Goal: Task Accomplishment & Management: Use online tool/utility

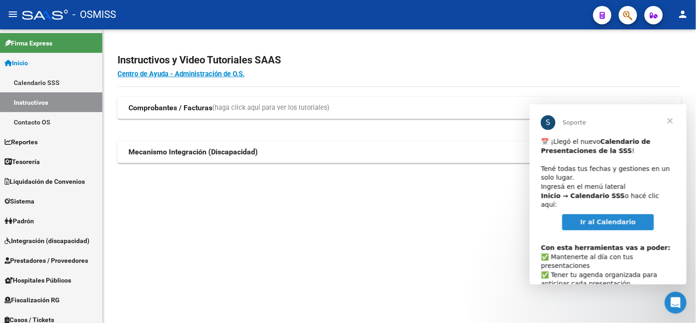
click at [670, 122] on span "Cerrar" at bounding box center [670, 120] width 33 height 33
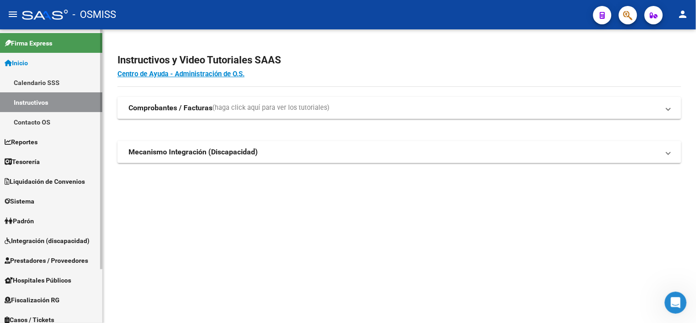
click at [79, 183] on span "Liquidación de Convenios" at bounding box center [45, 181] width 80 height 10
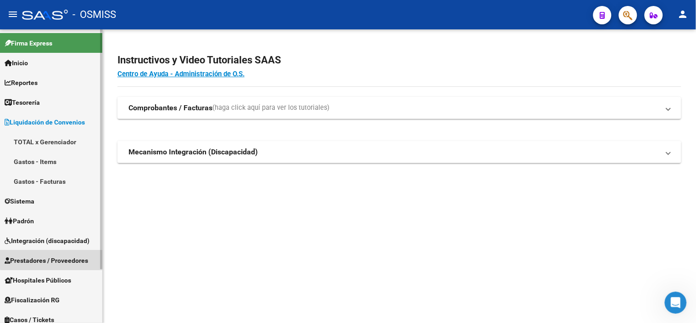
click at [68, 252] on link "Prestadores / Proveedores" at bounding box center [51, 260] width 102 height 20
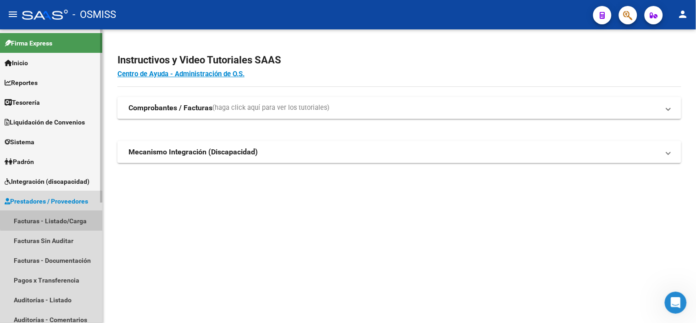
click at [57, 217] on link "Facturas - Listado/Carga" at bounding box center [51, 221] width 102 height 20
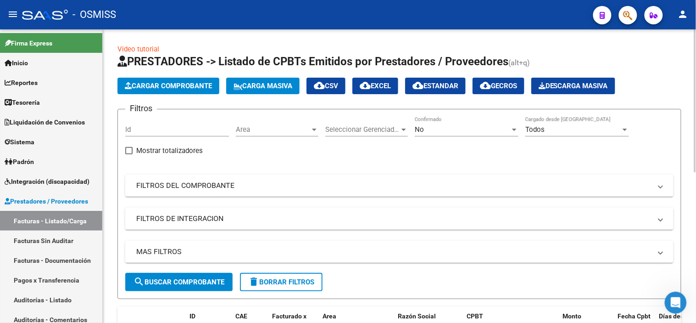
click at [291, 124] on div "Area Area" at bounding box center [277, 127] width 83 height 20
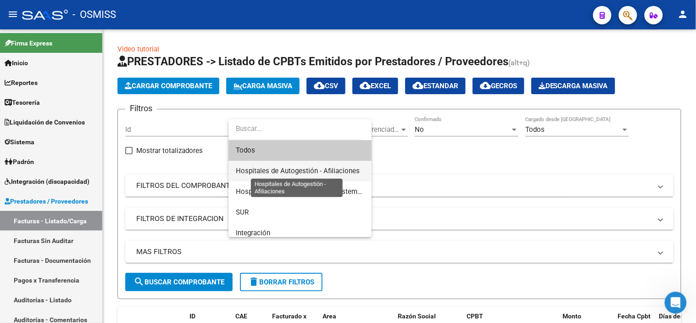
click at [289, 170] on span "Hospitales de Autogestión - Afiliaciones" at bounding box center [298, 171] width 124 height 8
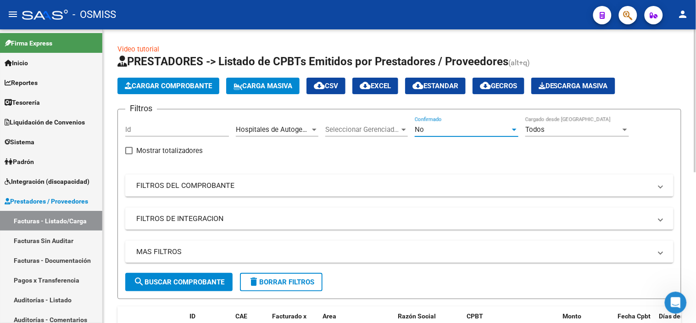
click at [477, 130] on div "No" at bounding box center [462, 129] width 95 height 8
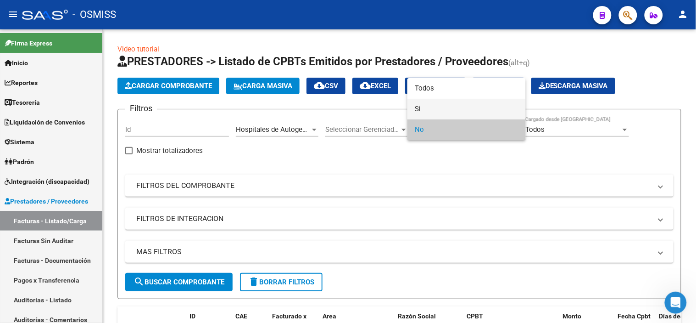
click at [472, 109] on span "Si" at bounding box center [467, 109] width 104 height 21
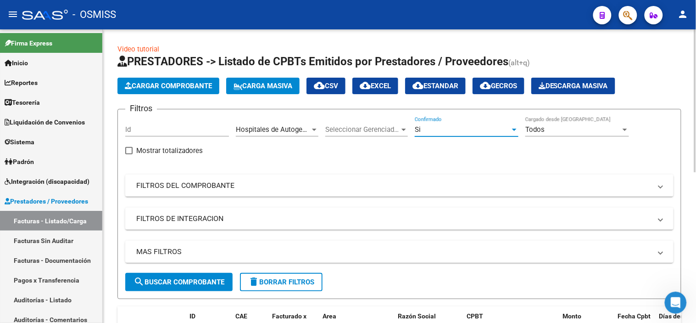
click at [442, 255] on mat-panel-title "MAS FILTROS" at bounding box center [393, 251] width 515 height 10
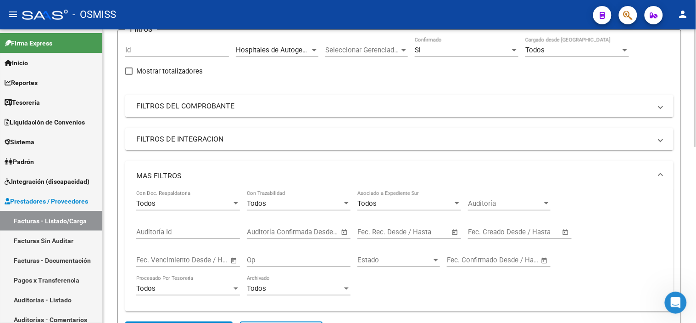
scroll to position [102, 0]
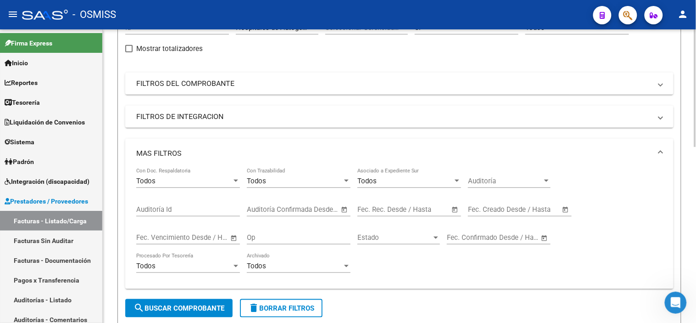
click at [420, 207] on input "text" at bounding box center [425, 209] width 45 height 8
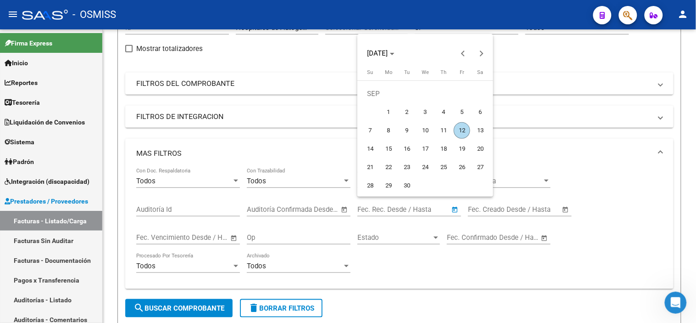
click at [446, 130] on span "11" at bounding box center [444, 130] width 17 height 17
type input "[DATE]"
click at [446, 130] on span "11" at bounding box center [444, 130] width 17 height 17
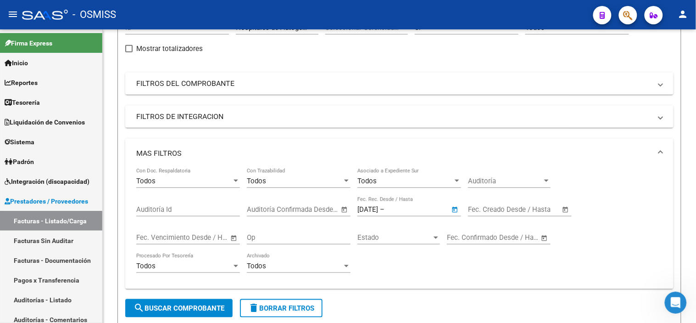
type input "[DATE]"
click at [184, 310] on span "search Buscar Comprobante" at bounding box center [179, 308] width 91 height 8
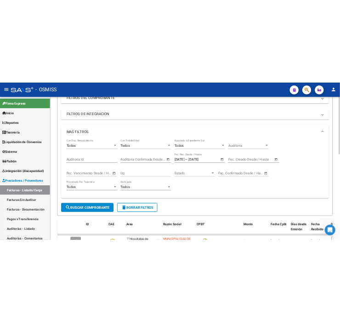
scroll to position [0, 0]
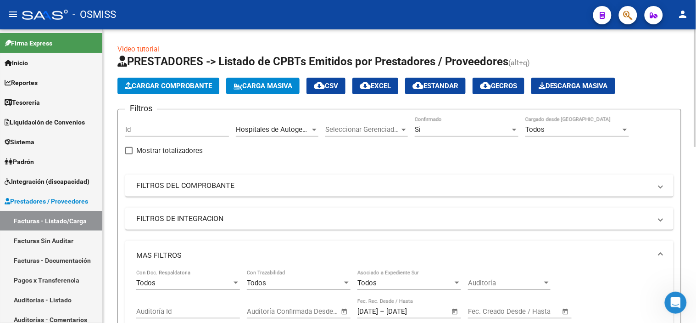
click at [371, 85] on mat-icon "cloud_download" at bounding box center [365, 85] width 11 height 11
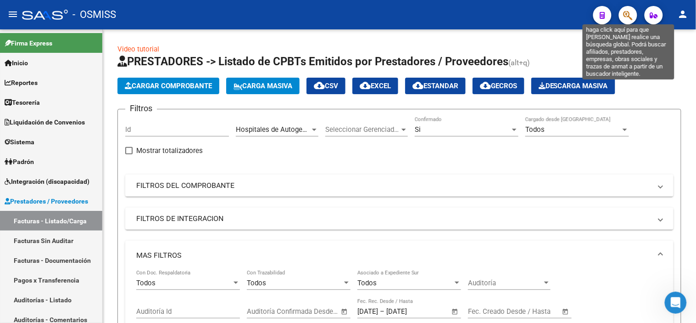
click at [631, 17] on icon "button" at bounding box center [628, 15] width 9 height 11
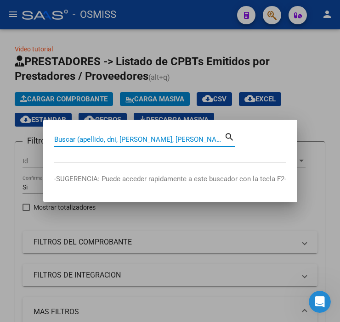
click at [134, 141] on input "Buscar (apellido, dni, [PERSON_NAME], [PERSON_NAME], cuit, obra social)" at bounding box center [139, 139] width 170 height 8
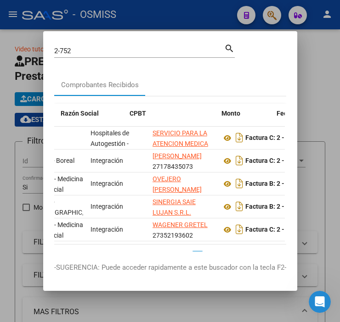
scroll to position [0, 221]
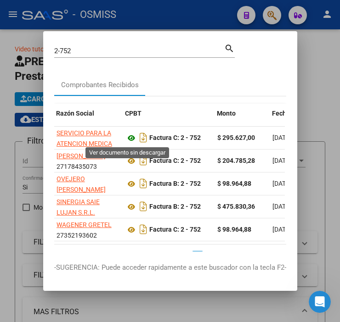
click at [125, 135] on icon at bounding box center [131, 138] width 12 height 11
click at [80, 48] on input "2-752" at bounding box center [139, 51] width 170 height 8
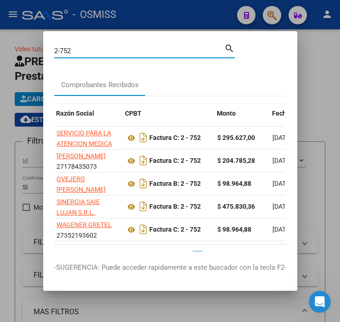
click at [80, 48] on input "2-752" at bounding box center [139, 51] width 170 height 8
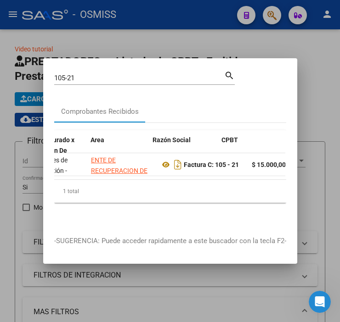
scroll to position [0, 225]
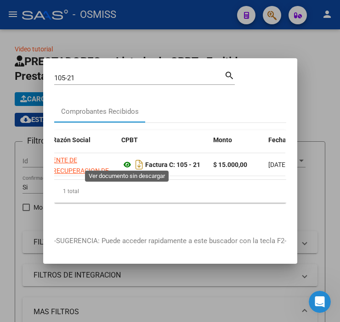
click at [128, 160] on icon at bounding box center [127, 164] width 12 height 11
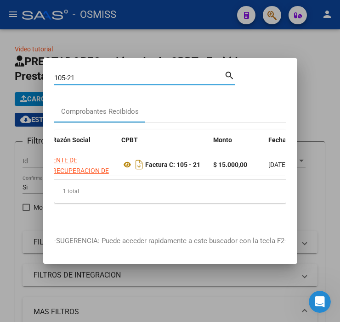
click at [120, 74] on input "105-21" at bounding box center [139, 78] width 170 height 8
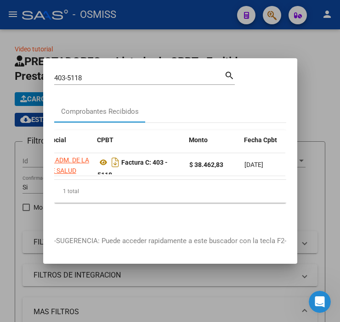
scroll to position [0, 273]
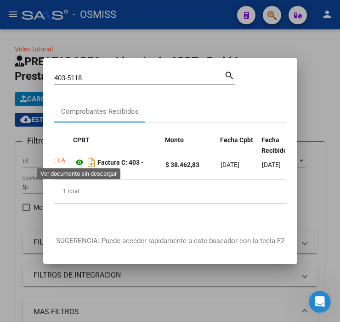
click at [81, 159] on icon at bounding box center [79, 162] width 12 height 11
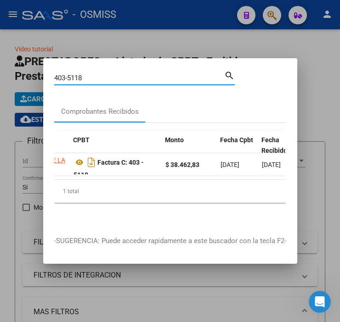
drag, startPoint x: 85, startPoint y: 76, endPoint x: 61, endPoint y: 75, distance: 24.3
click at [61, 75] on input "403-5118" at bounding box center [139, 78] width 170 height 8
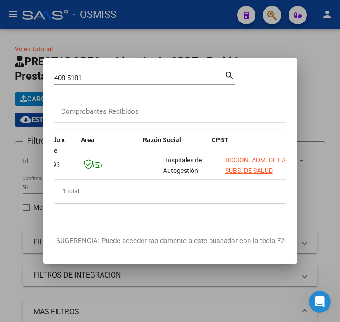
scroll to position [0, 134]
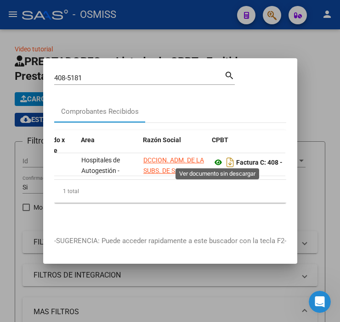
click at [219, 160] on icon at bounding box center [218, 162] width 12 height 11
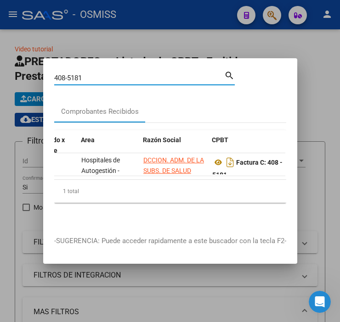
drag, startPoint x: 99, startPoint y: 74, endPoint x: 60, endPoint y: 73, distance: 38.6
click at [60, 74] on input "408-5181" at bounding box center [139, 78] width 170 height 8
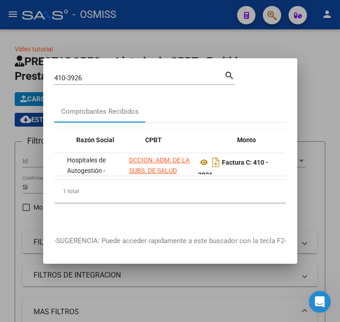
scroll to position [0, 230]
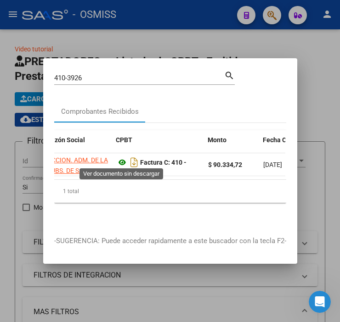
click at [122, 161] on icon at bounding box center [122, 162] width 12 height 11
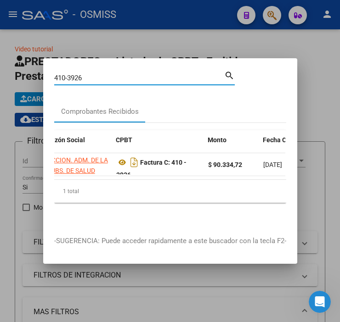
drag, startPoint x: 92, startPoint y: 75, endPoint x: 62, endPoint y: 77, distance: 29.9
click at [62, 77] on input "410-3926" at bounding box center [139, 78] width 170 height 8
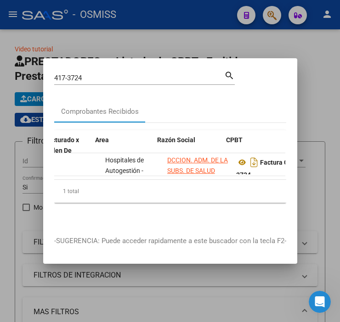
scroll to position [0, 210]
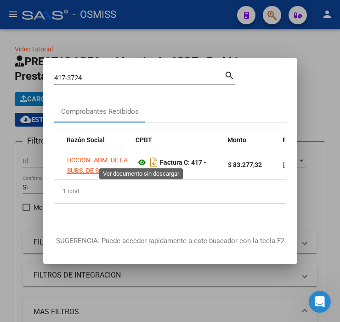
click at [143, 158] on icon at bounding box center [142, 162] width 12 height 11
click at [90, 74] on input "417-3724" at bounding box center [139, 78] width 170 height 8
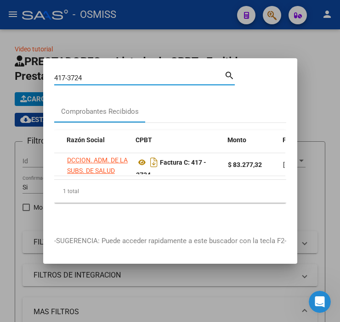
click at [90, 74] on input "417-3724" at bounding box center [139, 78] width 170 height 8
drag, startPoint x: 90, startPoint y: 74, endPoint x: 60, endPoint y: 73, distance: 29.8
click at [60, 74] on input "417-3724" at bounding box center [139, 78] width 170 height 8
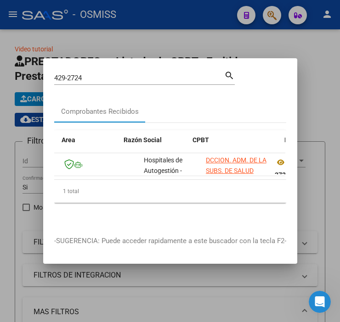
scroll to position [0, 168]
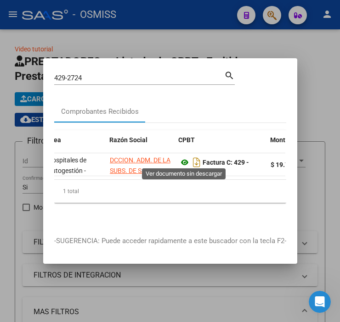
click at [185, 157] on icon at bounding box center [185, 162] width 12 height 11
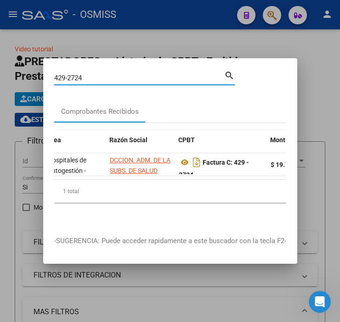
drag, startPoint x: 96, startPoint y: 77, endPoint x: 47, endPoint y: 72, distance: 49.8
click at [47, 72] on mat-dialog-content "429-2724 Buscar (apellido, dni, cuil, nro traspaso, cuit, obra social) search C…" at bounding box center [170, 147] width 254 height 156
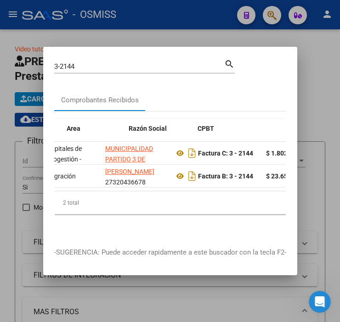
scroll to position [0, 201]
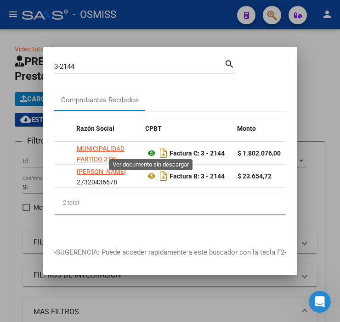
click at [149, 148] on icon at bounding box center [151, 153] width 12 height 11
click at [86, 62] on input "3-2144" at bounding box center [139, 66] width 170 height 8
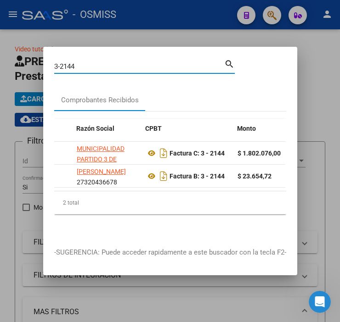
click at [86, 62] on input "3-2144" at bounding box center [139, 66] width 170 height 8
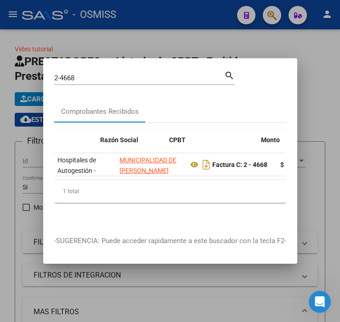
scroll to position [0, 177]
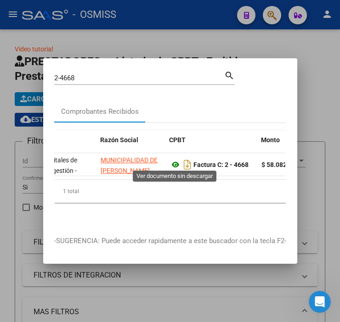
click at [176, 163] on icon at bounding box center [175, 164] width 12 height 11
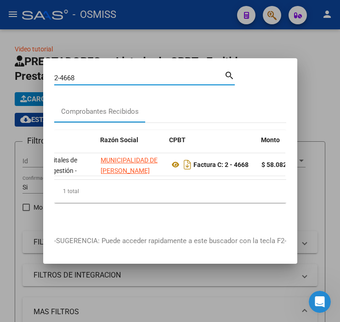
click at [101, 74] on input "2-4668" at bounding box center [139, 78] width 170 height 8
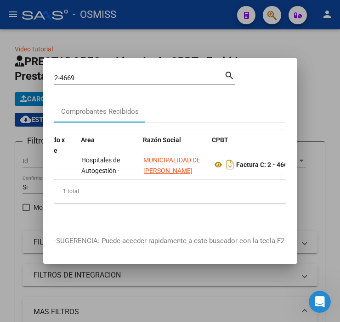
scroll to position [0, 158]
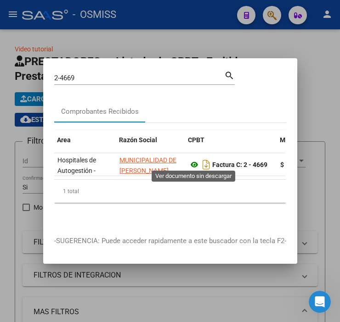
click at [193, 163] on icon at bounding box center [194, 164] width 12 height 11
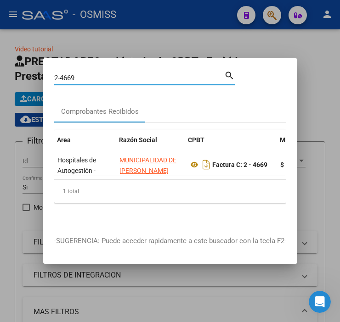
drag, startPoint x: 107, startPoint y: 75, endPoint x: 38, endPoint y: 75, distance: 69.3
click at [38, 75] on div "2-4669 Buscar (apellido, dni, cuil, nro traspaso, cuit, obra social) search Com…" at bounding box center [170, 161] width 340 height 322
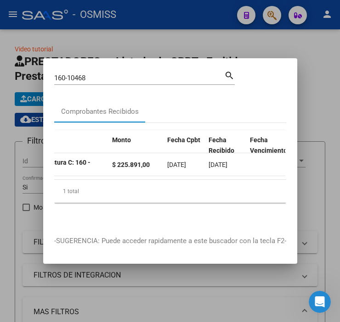
scroll to position [0, 210]
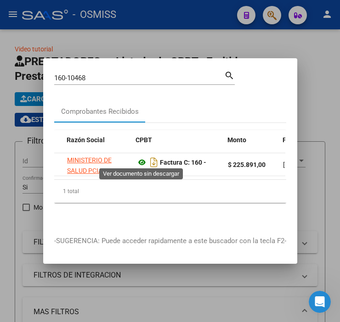
click at [136, 158] on icon at bounding box center [142, 162] width 12 height 11
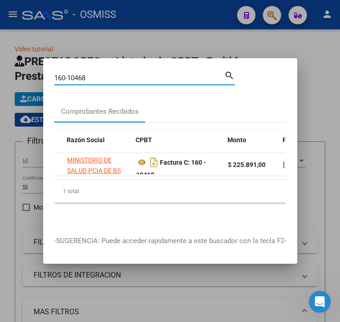
drag, startPoint x: 106, startPoint y: 74, endPoint x: 76, endPoint y: 73, distance: 29.9
click at [76, 74] on input "160-10468" at bounding box center [139, 78] width 170 height 8
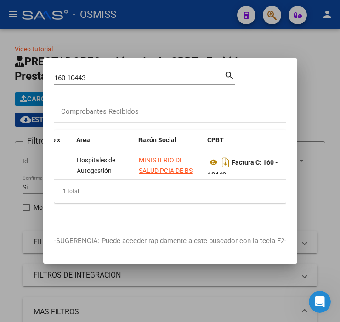
scroll to position [0, 182]
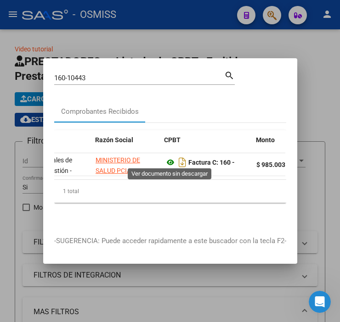
click at [168, 159] on icon at bounding box center [170, 162] width 12 height 11
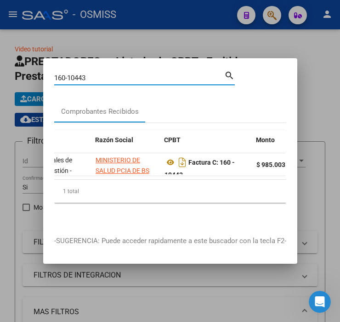
drag, startPoint x: 98, startPoint y: 74, endPoint x: 60, endPoint y: 71, distance: 37.8
click at [60, 74] on input "160-10443" at bounding box center [139, 78] width 170 height 8
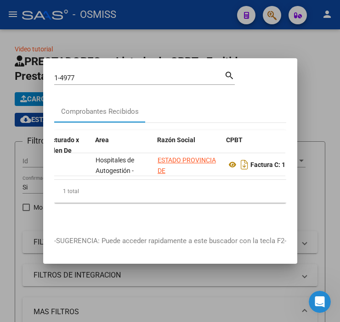
scroll to position [0, 139]
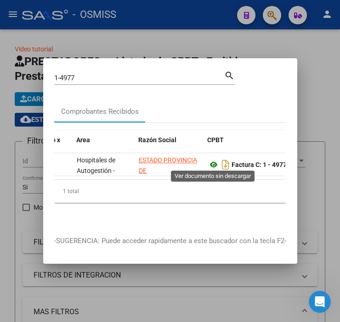
click at [215, 159] on icon at bounding box center [213, 164] width 12 height 11
click at [102, 77] on input "1-4977" at bounding box center [139, 78] width 170 height 8
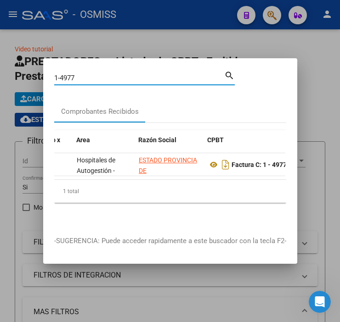
click at [102, 77] on input "1-4977" at bounding box center [139, 78] width 170 height 8
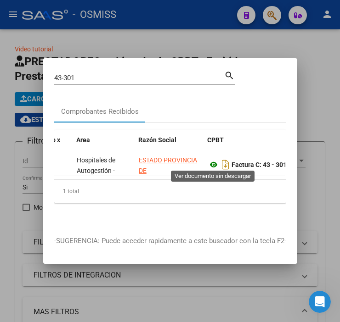
click at [212, 164] on icon at bounding box center [213, 164] width 12 height 11
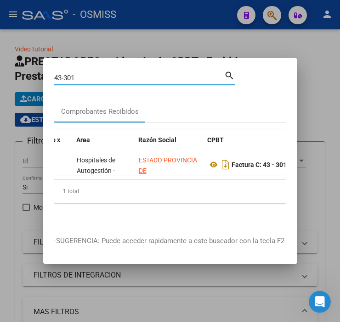
click at [85, 76] on input "43-301" at bounding box center [139, 78] width 170 height 8
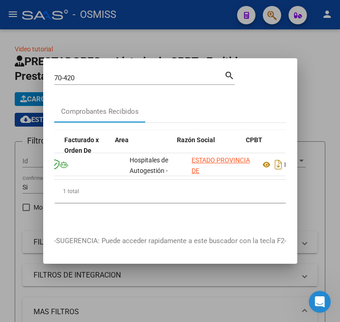
scroll to position [0, 144]
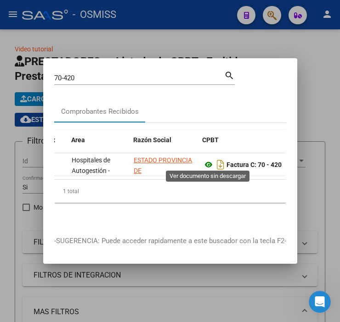
click at [209, 162] on icon at bounding box center [208, 164] width 12 height 11
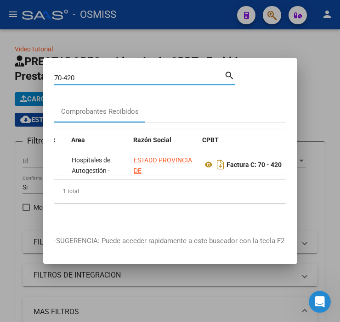
drag, startPoint x: 90, startPoint y: 71, endPoint x: 38, endPoint y: 79, distance: 52.5
click at [38, 79] on div "70-420 Buscar (apellido, dni, cuil, nro traspaso, cuit, obra social) search Com…" at bounding box center [170, 161] width 340 height 322
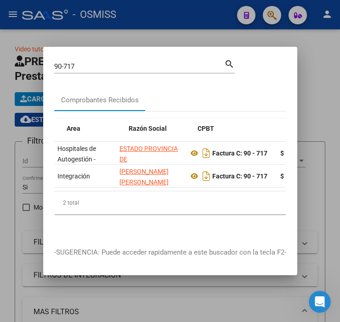
scroll to position [0, 220]
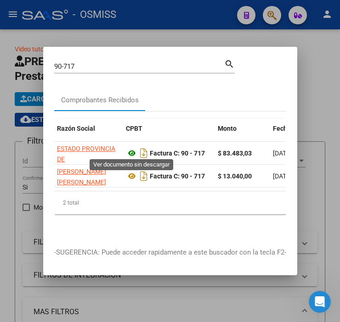
click at [129, 150] on icon at bounding box center [132, 153] width 12 height 11
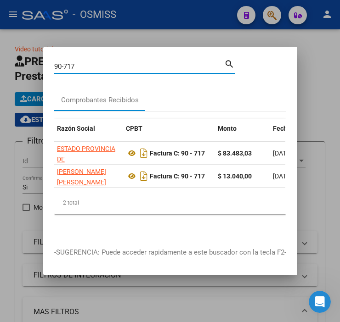
click at [94, 66] on input "90-717" at bounding box center [139, 66] width 170 height 8
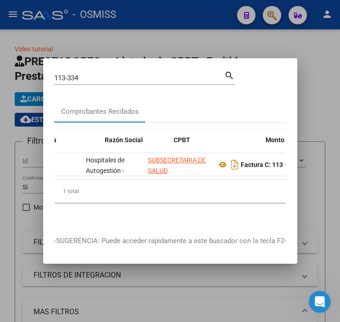
scroll to position [0, 172]
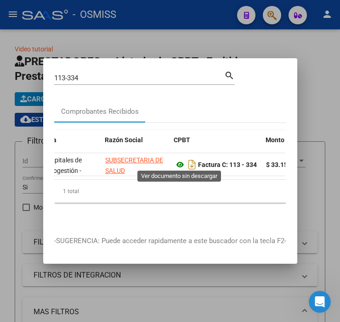
click at [180, 162] on icon at bounding box center [180, 164] width 12 height 11
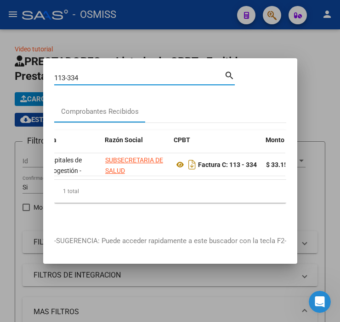
drag, startPoint x: 90, startPoint y: 74, endPoint x: 58, endPoint y: 73, distance: 31.7
click at [58, 74] on input "113-334" at bounding box center [139, 78] width 170 height 8
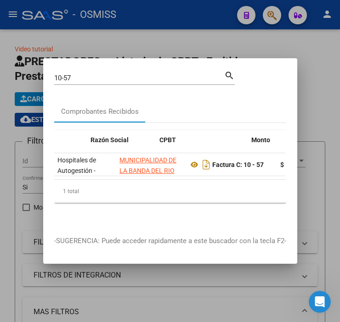
scroll to position [0, 201]
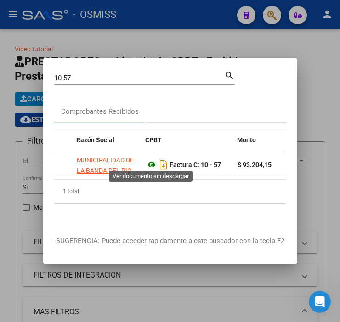
click at [152, 159] on icon at bounding box center [151, 164] width 12 height 11
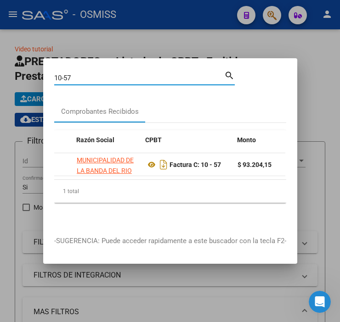
drag, startPoint x: 94, startPoint y: 73, endPoint x: 53, endPoint y: 77, distance: 40.6
click at [53, 77] on mat-dialog-content "10-57 Buscar (apellido, dni, cuil, nro traspaso, cuit, obra social) search Comp…" at bounding box center [170, 147] width 254 height 156
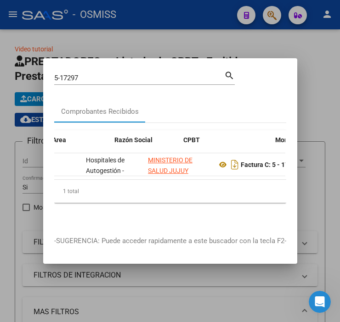
scroll to position [0, 191]
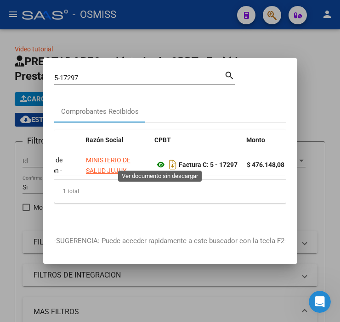
click at [162, 162] on icon at bounding box center [161, 164] width 12 height 11
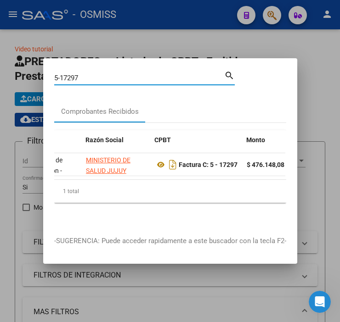
drag, startPoint x: 85, startPoint y: 72, endPoint x: 39, endPoint y: 75, distance: 46.4
click at [39, 75] on div "5-17297 Buscar (apellido, dni, cuil, nro traspaso, cuit, obra social) search Co…" at bounding box center [170, 161] width 340 height 322
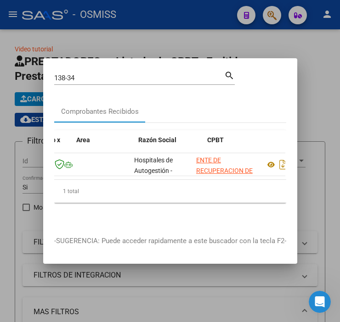
scroll to position [0, 162]
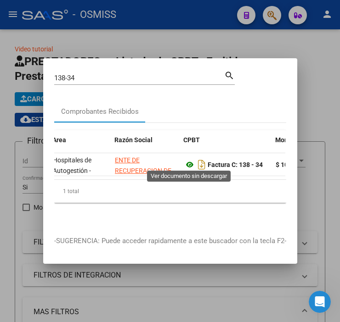
click at [190, 159] on icon at bounding box center [190, 164] width 12 height 11
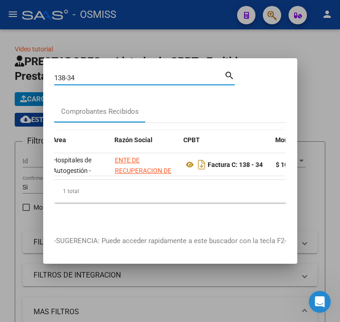
drag, startPoint x: 85, startPoint y: 76, endPoint x: 53, endPoint y: 75, distance: 31.7
click at [53, 75] on mat-dialog-content "138-34 Buscar (apellido, dni, cuil, nro traspaso, cuit, obra social) search Com…" at bounding box center [170, 147] width 254 height 156
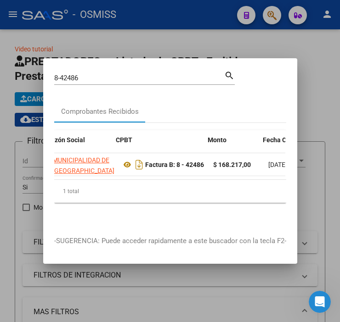
scroll to position [0, 230]
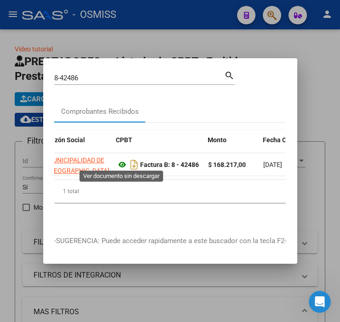
click at [122, 160] on icon at bounding box center [122, 164] width 12 height 11
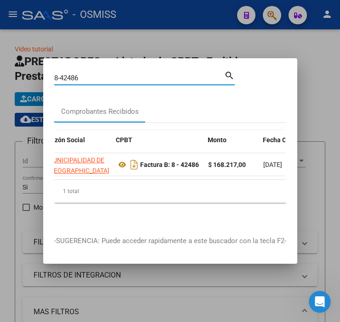
drag, startPoint x: 86, startPoint y: 74, endPoint x: 39, endPoint y: 74, distance: 47.3
click at [39, 74] on div "8-42486 Buscar (apellido, dni, cuil, nro traspaso, cuit, obra social) search Co…" at bounding box center [170, 161] width 340 height 322
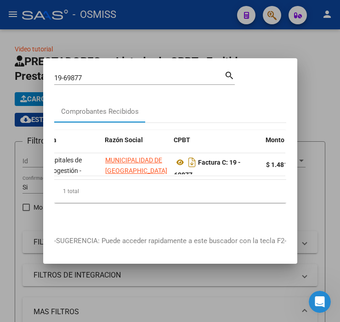
scroll to position [0, 177]
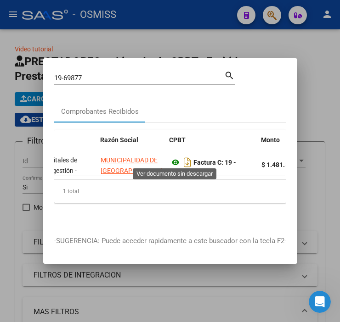
click at [171, 161] on icon at bounding box center [175, 162] width 12 height 11
click at [111, 74] on input "19-69877" at bounding box center [139, 78] width 170 height 8
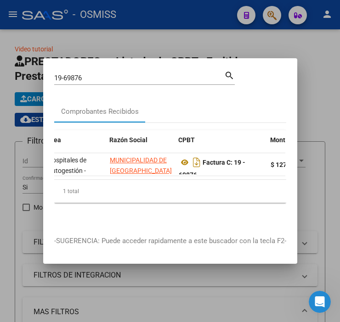
scroll to position [0, 235]
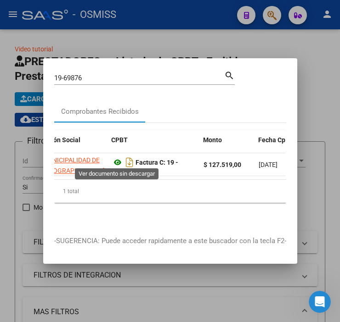
click at [118, 160] on icon at bounding box center [118, 162] width 12 height 11
click at [89, 74] on input "19-69876" at bounding box center [139, 78] width 170 height 8
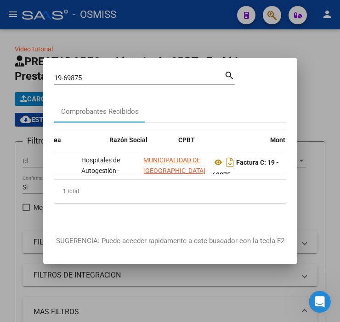
scroll to position [0, 201]
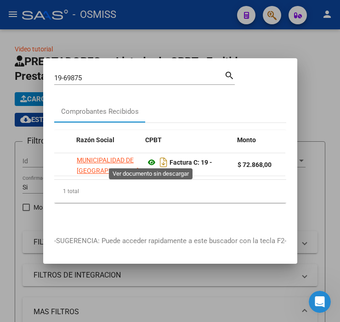
click at [151, 157] on icon at bounding box center [151, 162] width 12 height 11
click at [99, 76] on input "19-69875" at bounding box center [139, 78] width 170 height 8
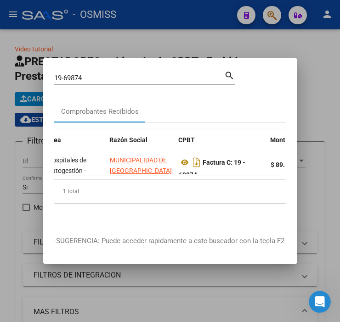
scroll to position [0, 210]
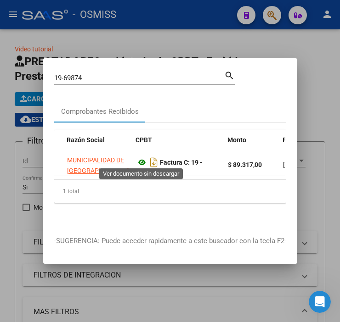
click at [139, 157] on icon at bounding box center [142, 162] width 12 height 11
click at [86, 74] on input "19-69874" at bounding box center [139, 78] width 170 height 8
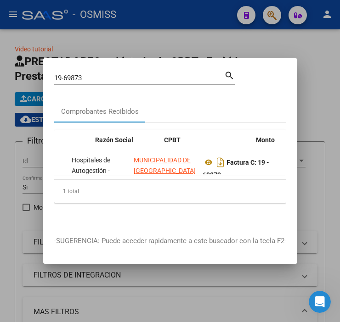
scroll to position [0, 244]
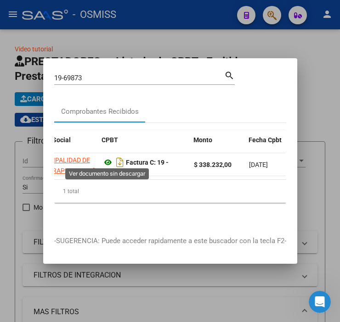
click at [106, 159] on icon at bounding box center [108, 162] width 12 height 11
click at [90, 74] on input "19-69873" at bounding box center [139, 78] width 170 height 8
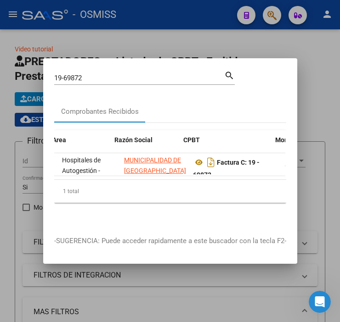
scroll to position [0, 182]
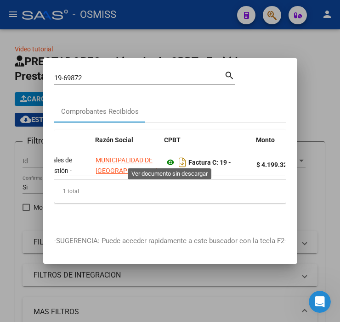
click at [173, 161] on icon at bounding box center [170, 162] width 12 height 11
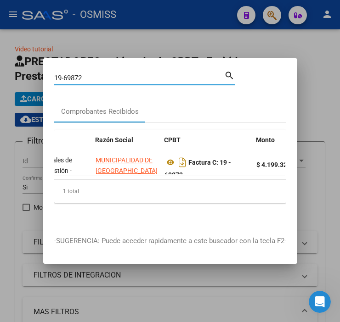
drag, startPoint x: 90, startPoint y: 78, endPoint x: 54, endPoint y: 83, distance: 36.2
click at [54, 83] on div "19-69872 Buscar (apellido, dni, [PERSON_NAME], [PERSON_NAME], cuit, obra social…" at bounding box center [144, 81] width 180 height 24
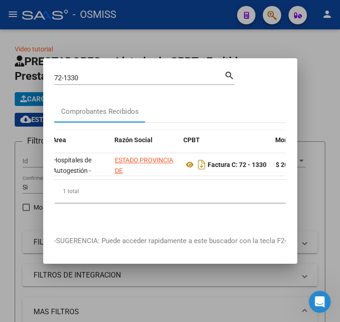
scroll to position [0, 201]
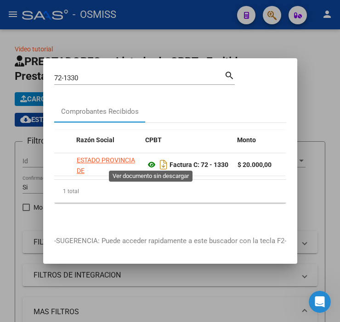
click at [153, 159] on icon at bounding box center [151, 164] width 12 height 11
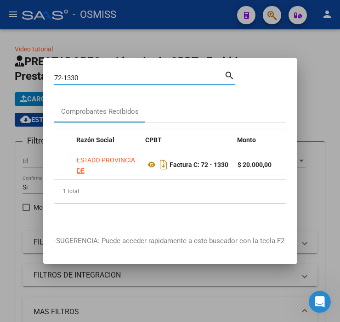
drag, startPoint x: 84, startPoint y: 72, endPoint x: 48, endPoint y: 77, distance: 35.7
click at [48, 77] on mat-dialog-content "72-1330 Buscar (apellido, dni, cuil, nro traspaso, cuit, obra social) search Co…" at bounding box center [170, 147] width 254 height 156
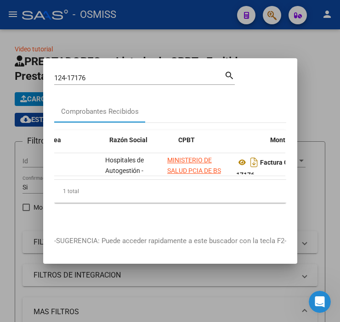
scroll to position [0, 182]
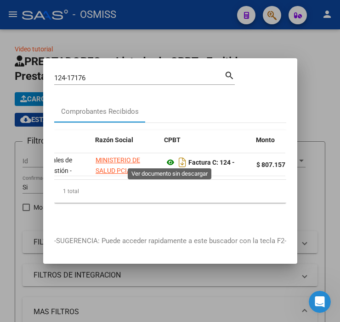
click at [170, 157] on icon at bounding box center [170, 162] width 12 height 11
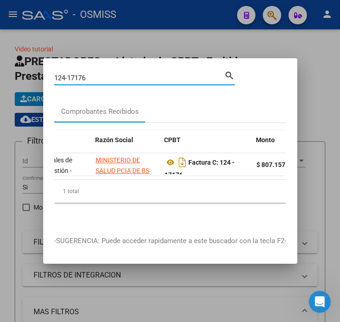
click at [117, 74] on input "124-17176" at bounding box center [139, 78] width 170 height 8
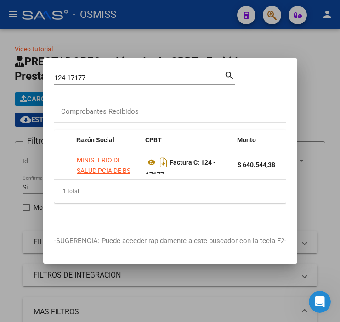
scroll to position [0, 249]
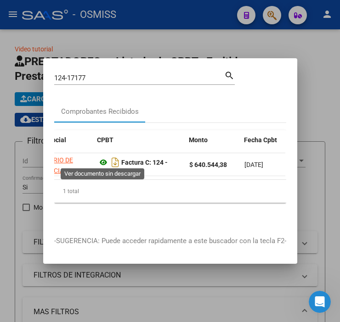
click at [102, 157] on icon at bounding box center [103, 162] width 12 height 11
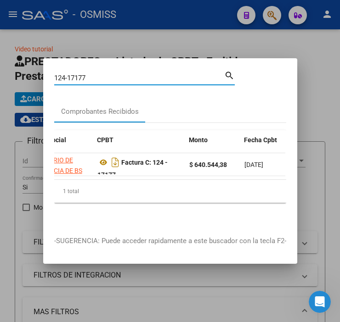
drag, startPoint x: 106, startPoint y: 70, endPoint x: 55, endPoint y: 70, distance: 50.9
click at [55, 74] on input "124-17177" at bounding box center [139, 78] width 170 height 8
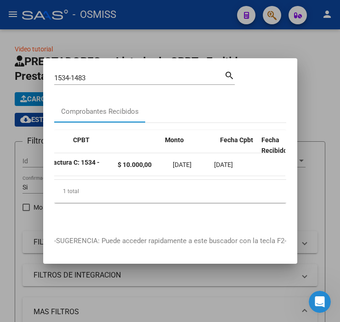
scroll to position [0, 254]
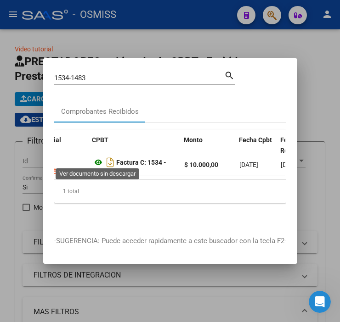
click at [99, 157] on icon at bounding box center [98, 162] width 12 height 11
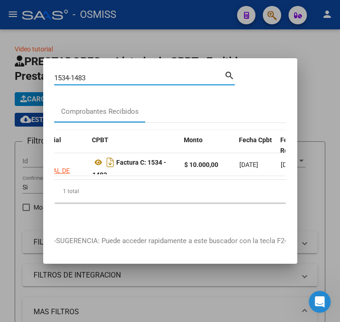
drag, startPoint x: 100, startPoint y: 76, endPoint x: 18, endPoint y: 77, distance: 81.7
click at [18, 77] on div "1534-1483 Buscar (apellido, dni, cuil, nro traspaso, cuit, obra social) search …" at bounding box center [170, 161] width 340 height 322
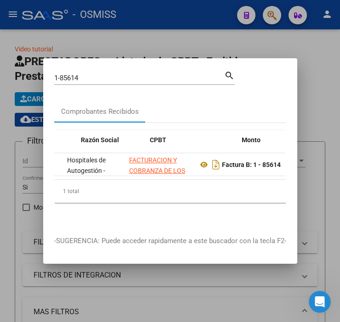
scroll to position [0, 235]
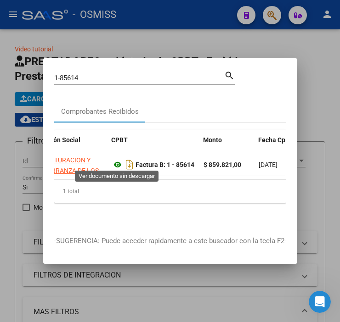
click at [115, 162] on icon at bounding box center [118, 164] width 12 height 11
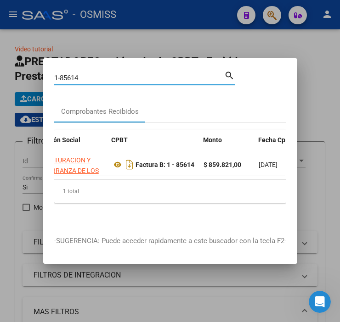
click at [104, 76] on input "1-85614" at bounding box center [139, 78] width 170 height 8
drag, startPoint x: 104, startPoint y: 76, endPoint x: 57, endPoint y: 74, distance: 46.4
click at [57, 74] on input "1-85614" at bounding box center [139, 78] width 170 height 8
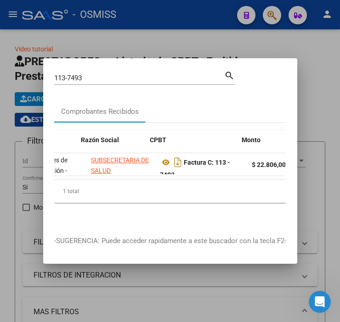
scroll to position [0, 196]
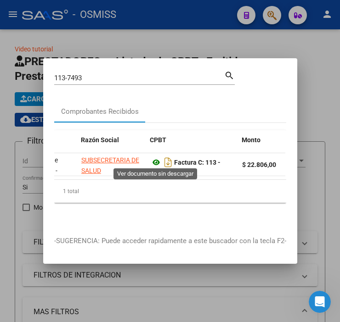
click at [153, 160] on icon at bounding box center [156, 162] width 12 height 11
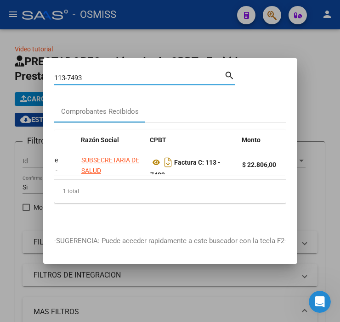
click at [111, 74] on input "113-7493" at bounding box center [139, 78] width 170 height 8
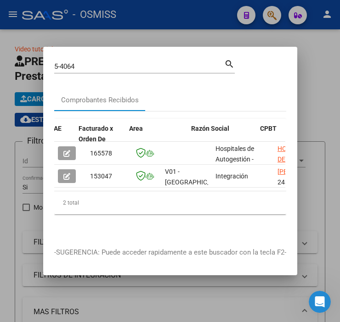
scroll to position [0, 120]
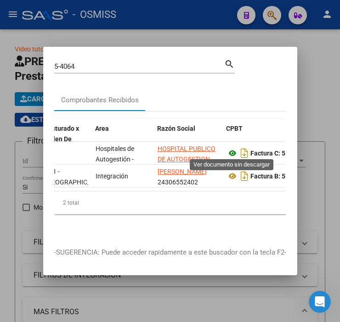
click at [233, 150] on icon at bounding box center [232, 153] width 12 height 11
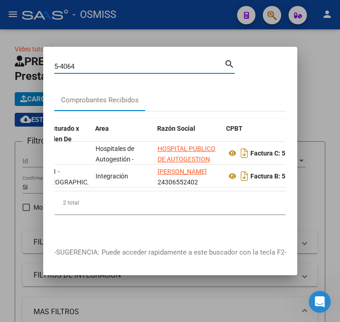
drag, startPoint x: 84, startPoint y: 65, endPoint x: 44, endPoint y: 69, distance: 39.6
click at [44, 69] on mat-dialog-content "5-4064 Buscar (apellido, dni, cuil, nro traspaso, cuit, obra social) search Com…" at bounding box center [170, 147] width 254 height 179
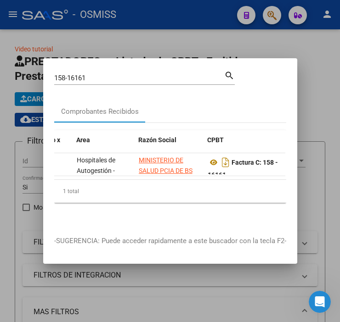
scroll to position [0, 191]
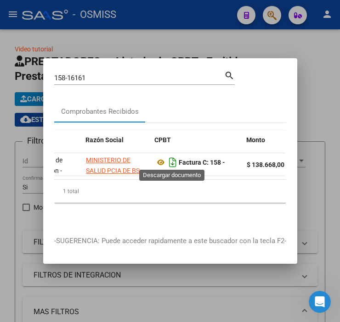
click at [167, 157] on icon "Descargar documento" at bounding box center [173, 162] width 12 height 15
click at [159, 160] on icon at bounding box center [161, 162] width 12 height 11
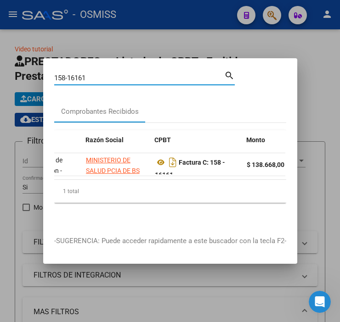
drag, startPoint x: 89, startPoint y: 71, endPoint x: 39, endPoint y: 81, distance: 50.9
click at [39, 81] on div "158-16161 Buscar (apellido, dni, cuil, nro traspaso, cuit, obra social) search …" at bounding box center [170, 161] width 340 height 322
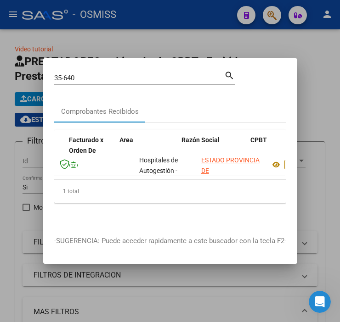
scroll to position [0, 144]
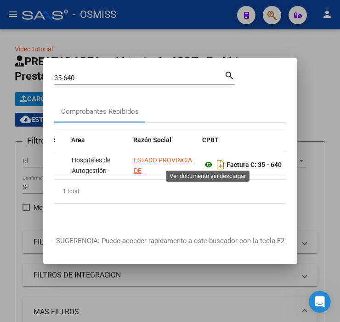
click at [209, 160] on icon at bounding box center [208, 164] width 12 height 11
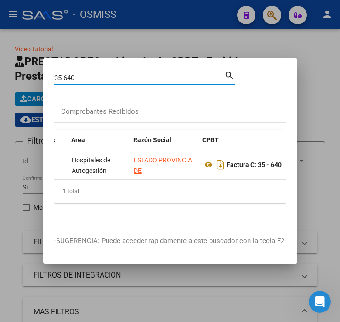
click at [79, 75] on input "35-640" at bounding box center [139, 78] width 170 height 8
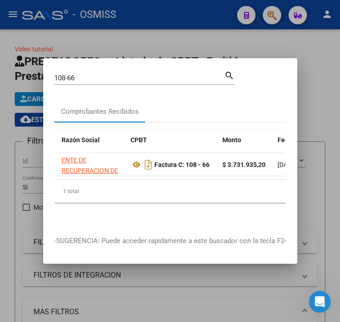
scroll to position [0, 225]
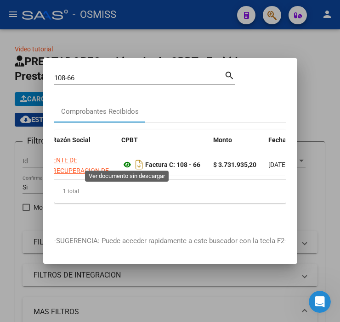
click at [129, 164] on icon at bounding box center [127, 164] width 12 height 11
click at [126, 161] on icon at bounding box center [127, 164] width 12 height 11
click at [97, 75] on input "108-66" at bounding box center [139, 78] width 170 height 8
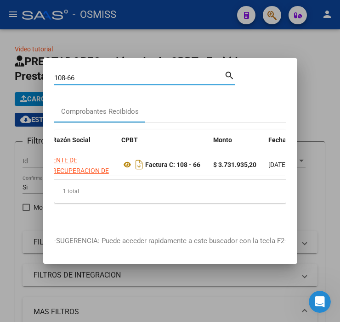
click at [97, 75] on input "108-66" at bounding box center [139, 78] width 170 height 8
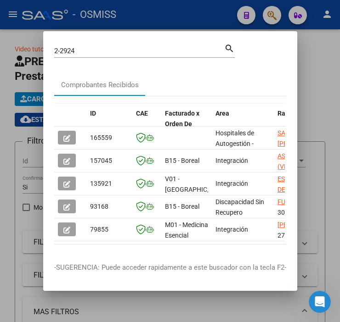
drag, startPoint x: 185, startPoint y: 140, endPoint x: 192, endPoint y: 141, distance: 7.6
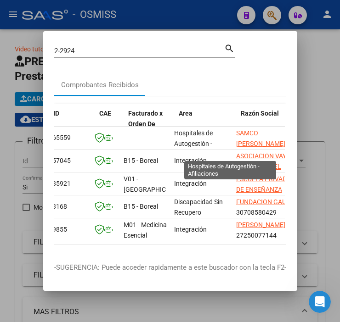
drag, startPoint x: 192, startPoint y: 141, endPoint x: 223, endPoint y: 141, distance: 31.2
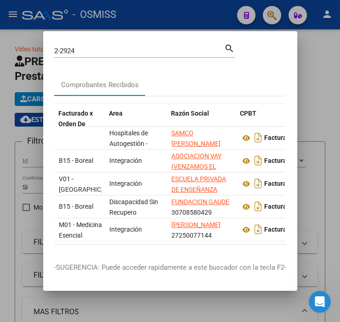
drag, startPoint x: 223, startPoint y: 141, endPoint x: 255, endPoint y: 138, distance: 31.8
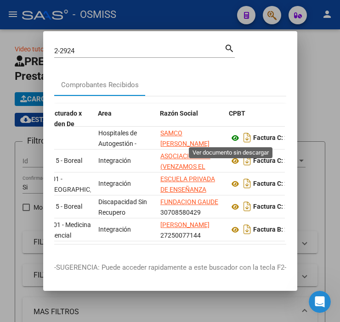
click at [233, 138] on icon at bounding box center [235, 138] width 12 height 11
click at [92, 54] on input "2-2924" at bounding box center [139, 51] width 170 height 8
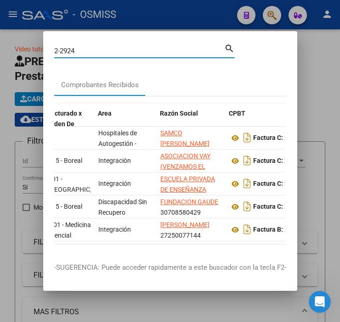
click at [92, 54] on input "2-2924" at bounding box center [139, 51] width 170 height 8
type input "[DATE]-2272"
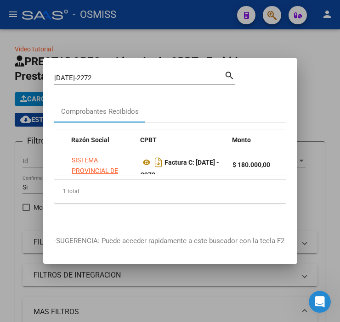
scroll to position [0, 220]
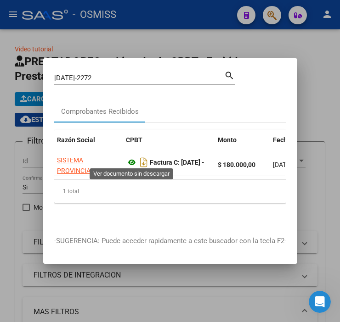
click at [130, 160] on icon at bounding box center [132, 162] width 12 height 11
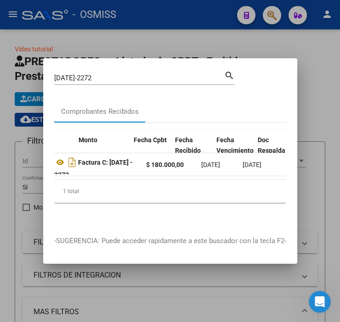
scroll to position [0, 235]
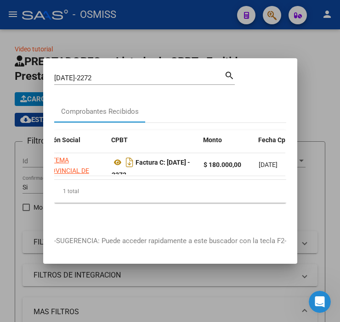
drag, startPoint x: 102, startPoint y: 185, endPoint x: 92, endPoint y: 183, distance: 10.0
click at [92, 183] on div "1 total" at bounding box center [170, 191] width 232 height 23
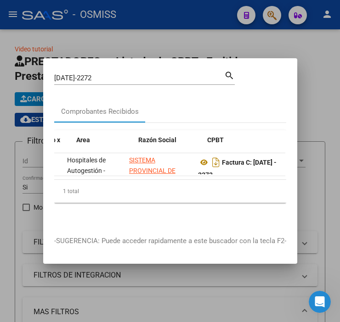
scroll to position [0, 0]
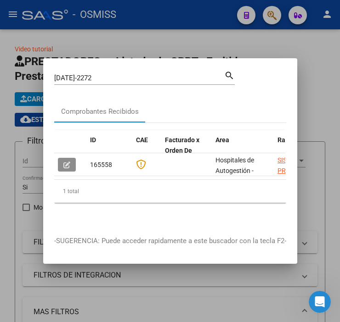
click at [64, 162] on icon "button" at bounding box center [66, 165] width 7 height 7
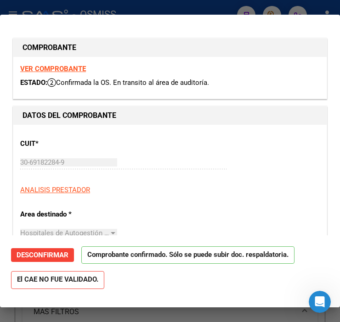
type input "[DATE]"
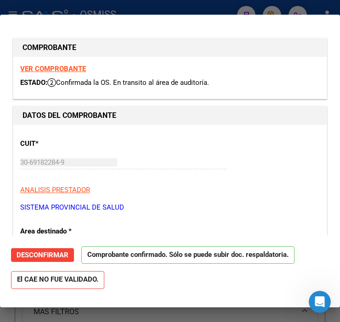
click at [44, 66] on strong "VER COMPROBANTE" at bounding box center [53, 69] width 66 height 8
click at [134, 6] on div at bounding box center [170, 161] width 340 height 322
type input "$ 0,00"
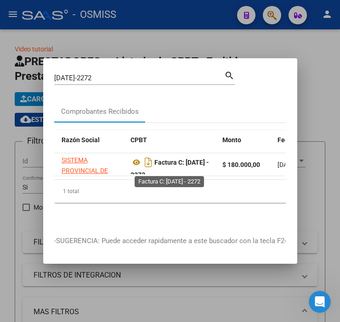
drag, startPoint x: 159, startPoint y: 168, endPoint x: 187, endPoint y: 157, distance: 30.1
click at [187, 157] on div "Factura C: [DATE] - 2272" at bounding box center [172, 164] width 84 height 19
copy strong "[DATE] - 2272"
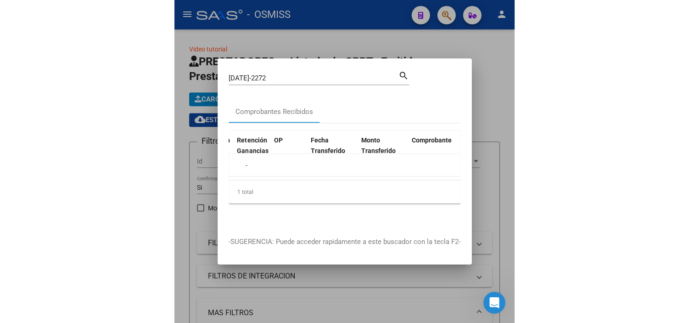
scroll to position [0, 910]
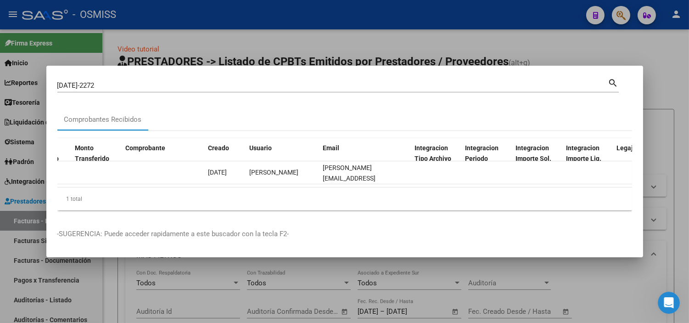
drag, startPoint x: 378, startPoint y: 191, endPoint x: 293, endPoint y: 190, distance: 85.4
click at [293, 190] on div "ID CAE Facturado x Orden De Area Razón Social CPBT Monto Fecha Cpbt Fecha Recib…" at bounding box center [344, 174] width 575 height 73
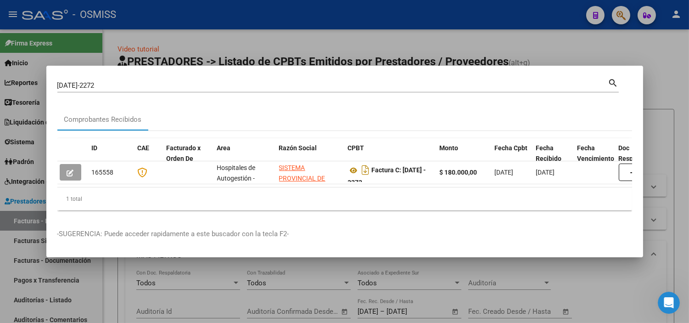
scroll to position [0, 0]
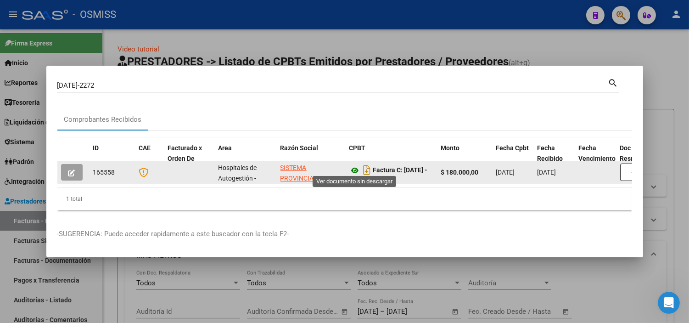
click at [354, 168] on icon at bounding box center [355, 170] width 12 height 11
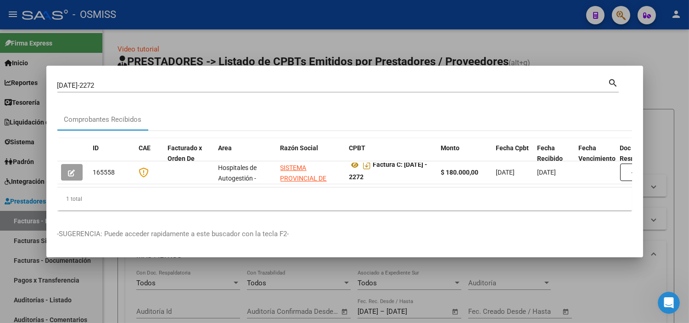
click at [277, 32] on div at bounding box center [344, 161] width 689 height 323
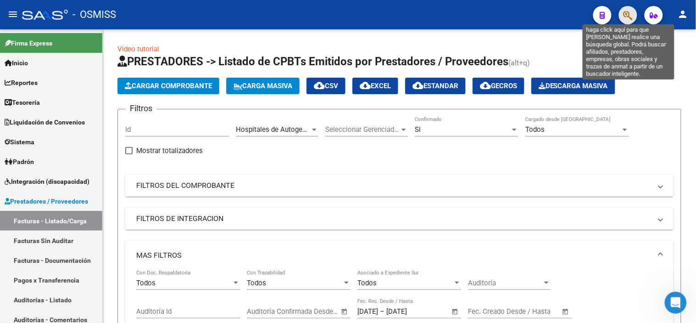
click at [633, 14] on icon "button" at bounding box center [628, 15] width 9 height 11
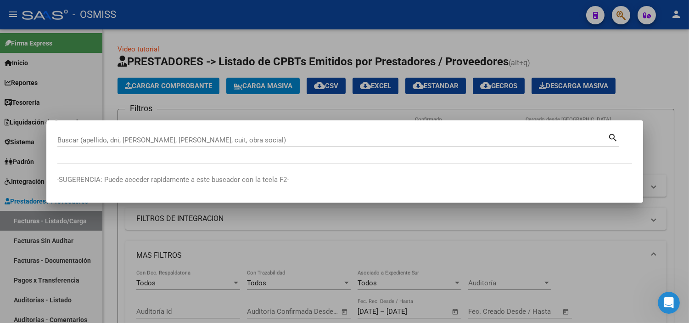
paste input "0008-00043425."
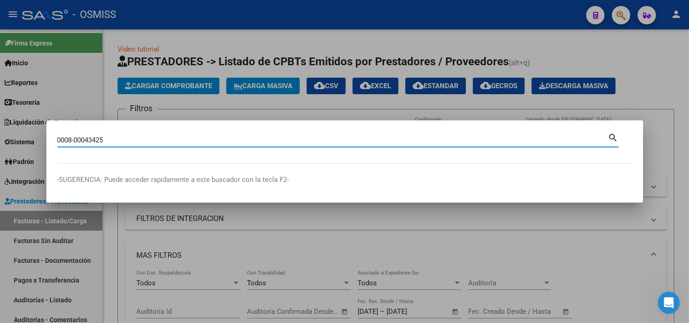
type input "0008-00043425"
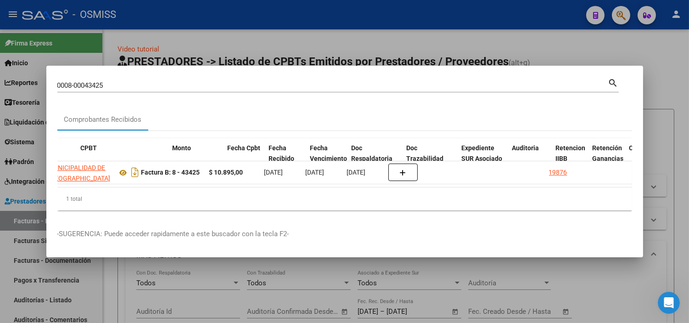
scroll to position [0, 310]
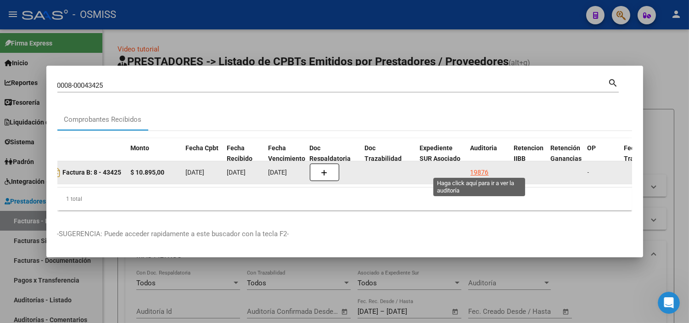
click at [475, 171] on div "19876" at bounding box center [479, 172] width 18 height 11
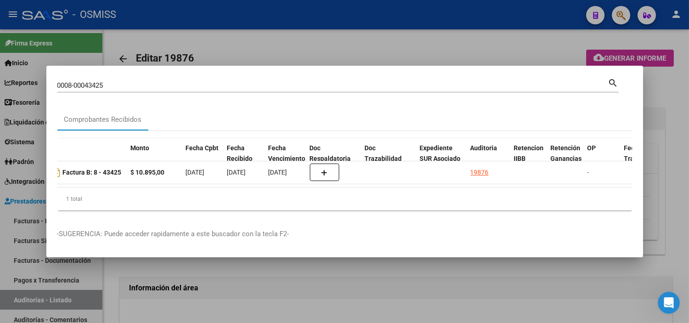
click at [416, 52] on div at bounding box center [344, 161] width 689 height 323
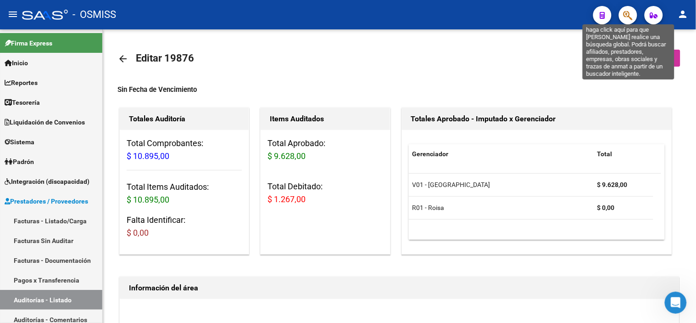
click at [625, 20] on icon "button" at bounding box center [628, 15] width 9 height 11
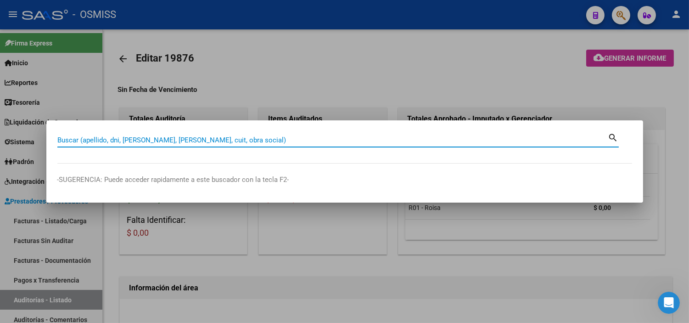
paste input "0008-00043432."
type input "0008-00043432"
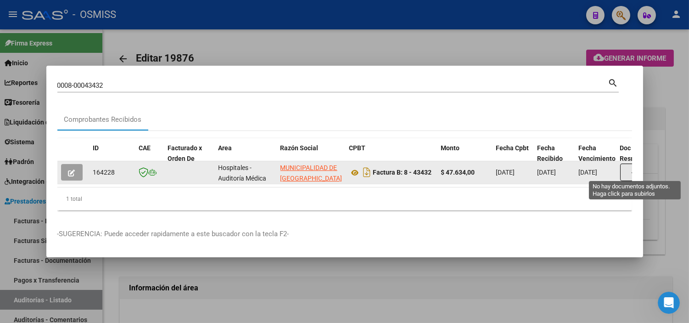
click at [626, 166] on button "button" at bounding box center [634, 171] width 29 height 17
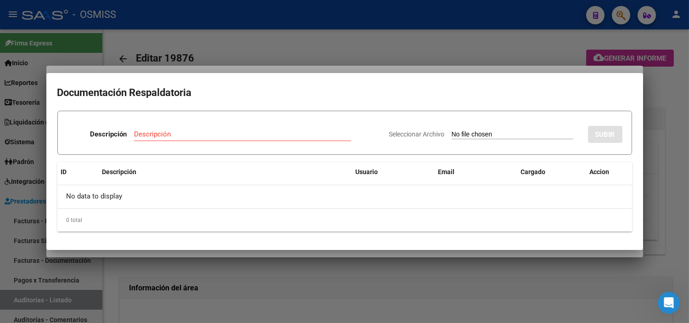
click at [335, 52] on div at bounding box center [344, 161] width 689 height 323
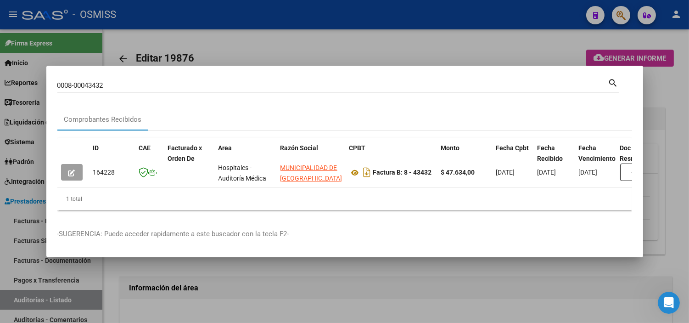
drag, startPoint x: 170, startPoint y: 182, endPoint x: 193, endPoint y: 185, distance: 23.2
click at [193, 185] on datatable-body "164228 Hospitales - Auditoría Médica MUNICIPALIDAD DE [GEOGRAPHIC_DATA][PERSON_…" at bounding box center [344, 174] width 575 height 26
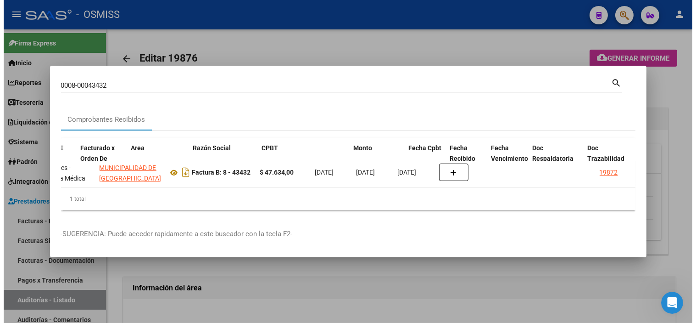
scroll to position [0, 212]
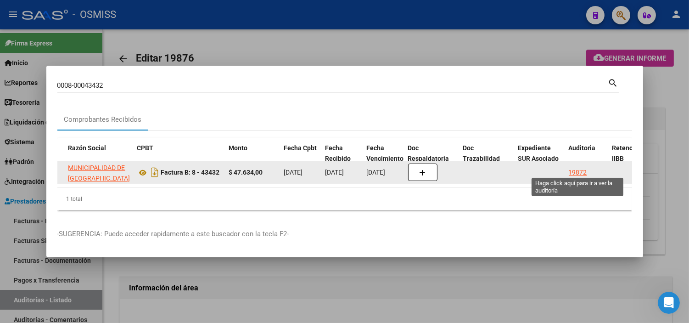
click at [585, 170] on div "19872" at bounding box center [578, 172] width 18 height 11
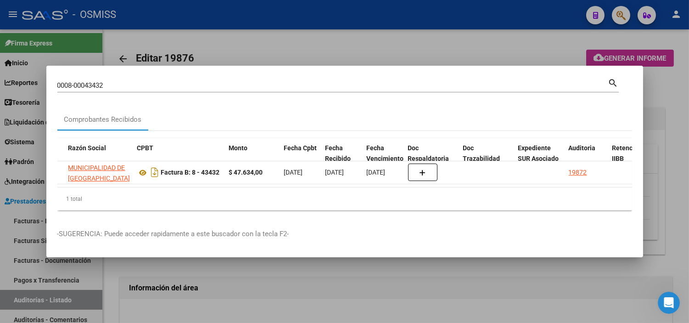
click at [653, 157] on div at bounding box center [344, 161] width 689 height 323
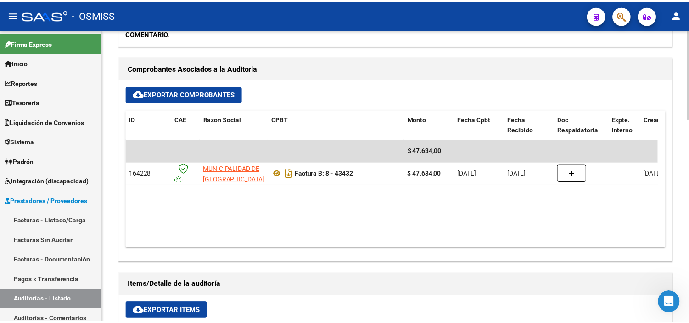
scroll to position [357, 0]
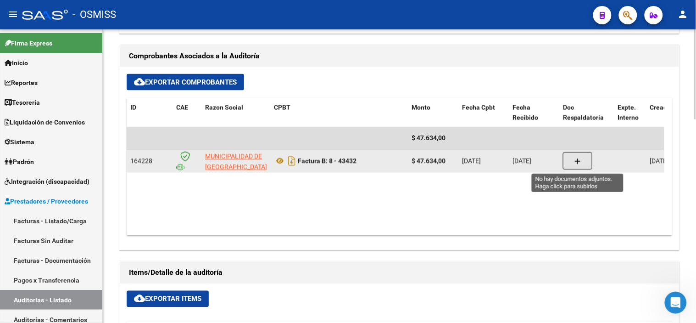
click at [570, 166] on button "button" at bounding box center [577, 160] width 29 height 17
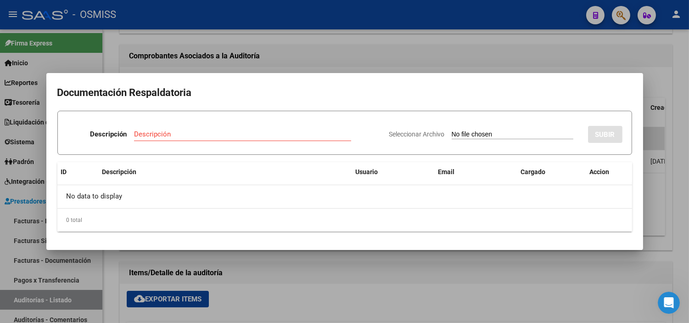
click at [486, 135] on input "Seleccionar Archivo" at bounding box center [513, 134] width 122 height 9
type input "C:\fakepath\NC3978 MUN SAN [PERSON_NAME] FC43432.pdf"
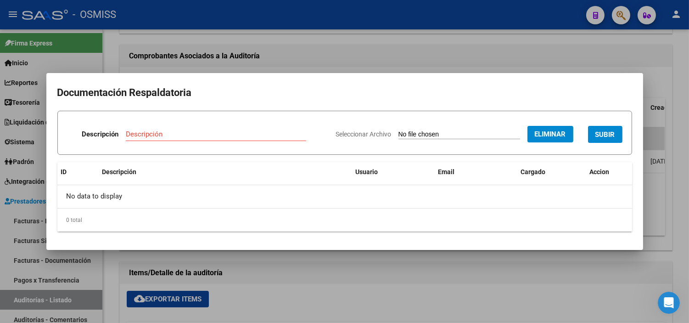
click at [213, 136] on input "Descripción" at bounding box center [216, 134] width 180 height 8
type input "NOTA DE CREDITO"
click at [599, 131] on span "SUBIR" at bounding box center [605, 134] width 20 height 8
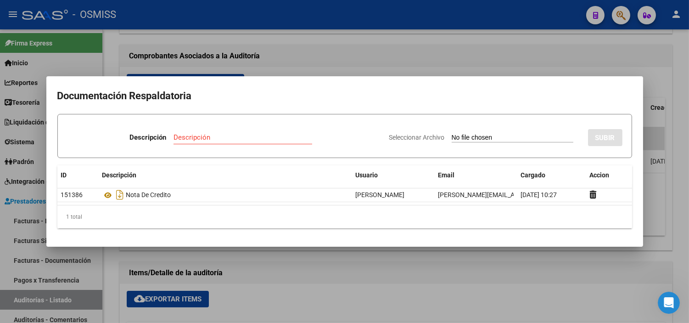
click at [204, 57] on div at bounding box center [344, 161] width 689 height 323
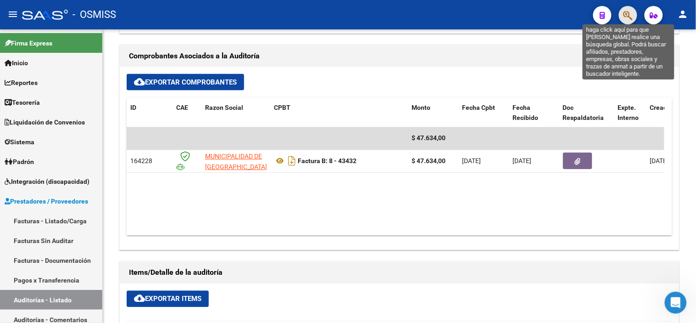
click at [624, 15] on icon "button" at bounding box center [628, 15] width 9 height 11
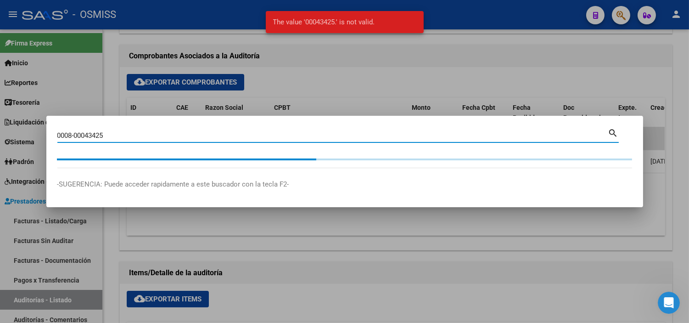
type input "0008-00043425"
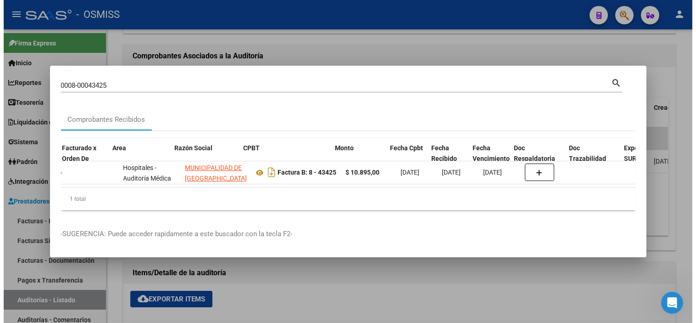
scroll to position [0, 109]
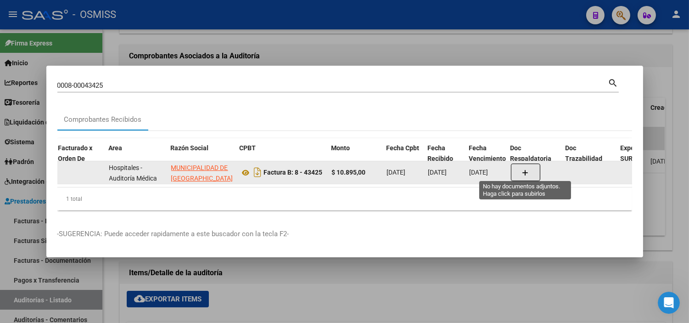
click at [531, 173] on button "button" at bounding box center [525, 171] width 29 height 17
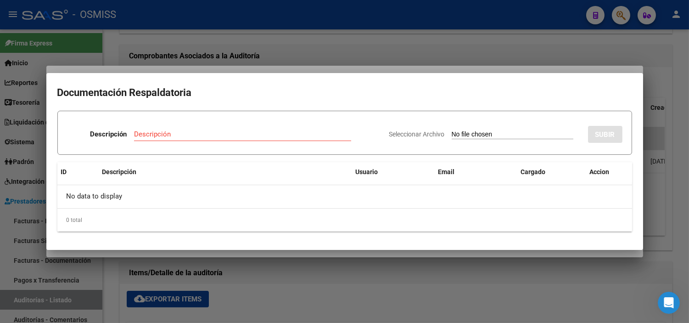
click at [507, 133] on input "Seleccionar Archivo" at bounding box center [513, 134] width 122 height 9
type input "C:\fakepath\NC3977 MUN SAN [PERSON_NAME] FC 43425.pdf"
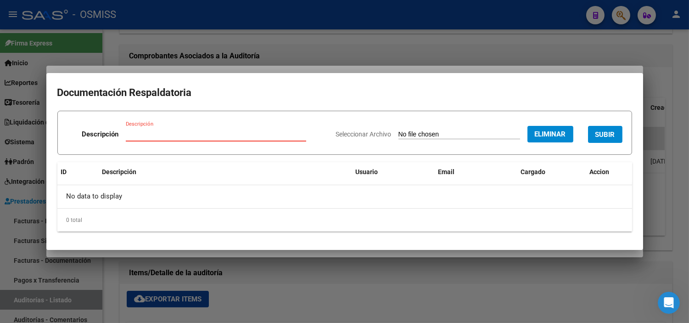
click at [185, 136] on input "Descripción" at bounding box center [216, 134] width 180 height 8
type input "NOTA DE CREDITO"
click at [606, 134] on span "SUBIR" at bounding box center [605, 134] width 20 height 8
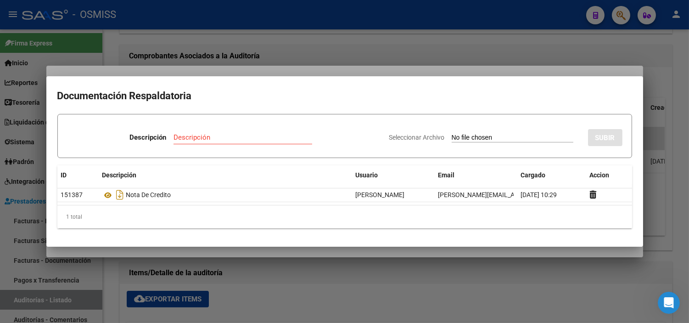
click at [193, 60] on div at bounding box center [344, 161] width 689 height 323
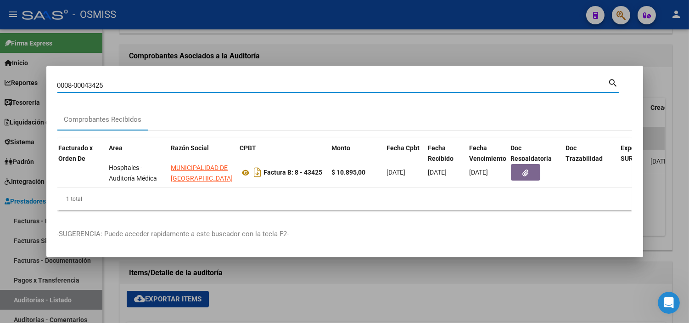
click at [162, 81] on input "0008-00043425" at bounding box center [332, 85] width 551 height 8
paste input "35."
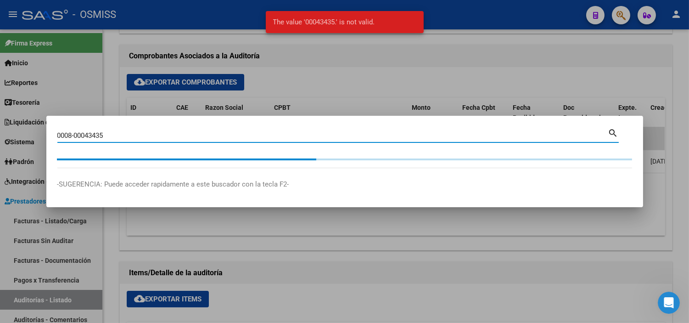
type input "0008-00043435"
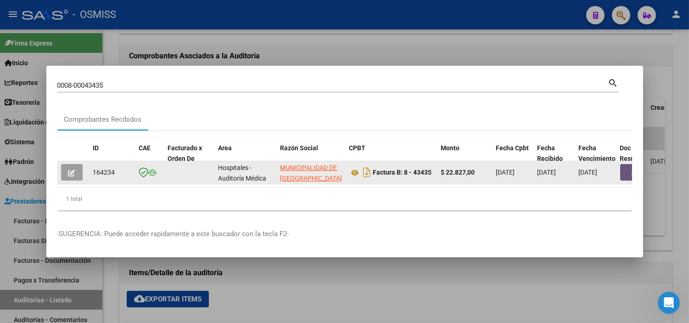
click at [622, 167] on button "button" at bounding box center [634, 172] width 29 height 17
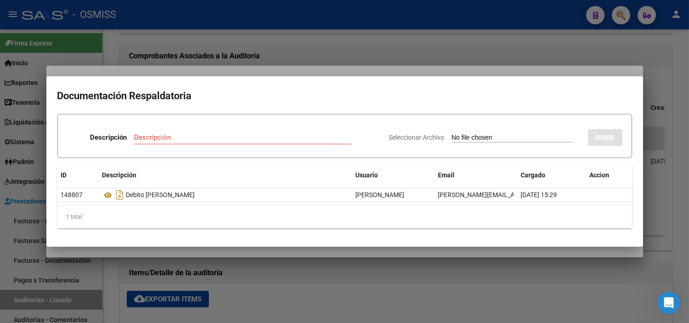
click at [338, 45] on div at bounding box center [344, 161] width 689 height 323
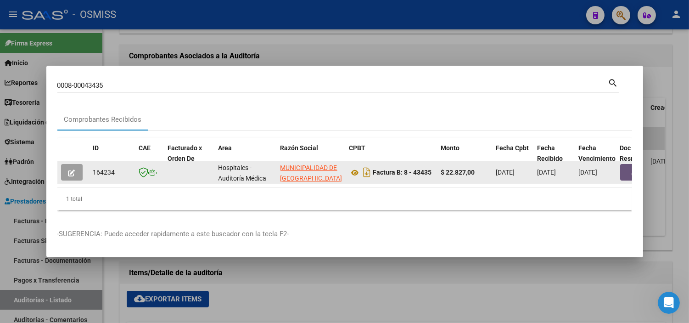
click at [625, 164] on button "button" at bounding box center [634, 172] width 29 height 17
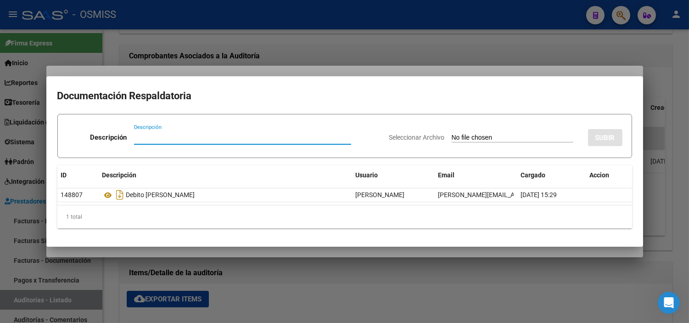
click at [454, 136] on input "Seleccionar Archivo" at bounding box center [513, 138] width 122 height 9
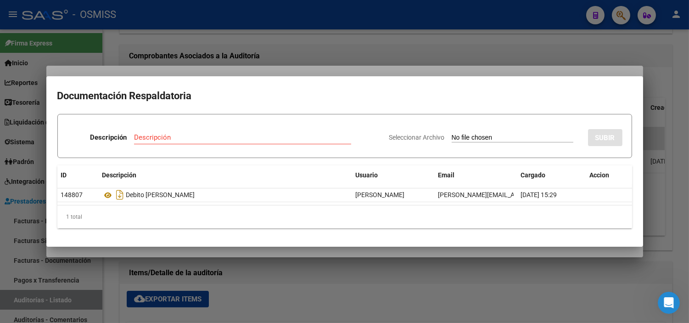
type input "C:\fakepath\NC3979 MUN SAN [PERSON_NAME] FC43435.pdf"
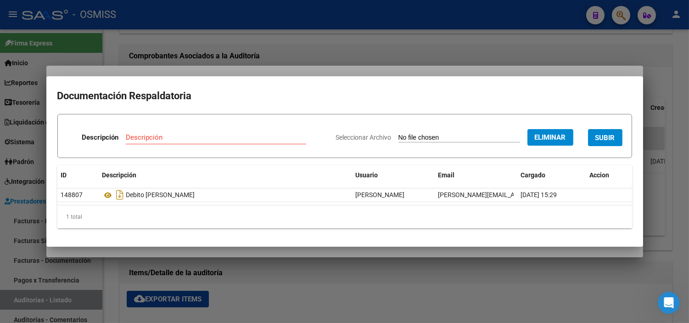
click at [232, 130] on div "Descripción" at bounding box center [216, 137] width 180 height 14
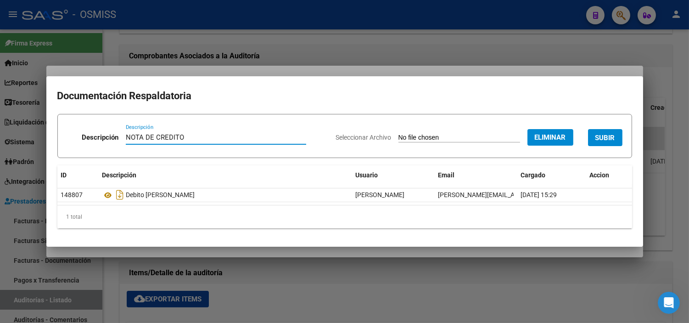
type input "NOTA DE CREDITO"
click at [608, 129] on button "SUBIR" at bounding box center [605, 137] width 34 height 17
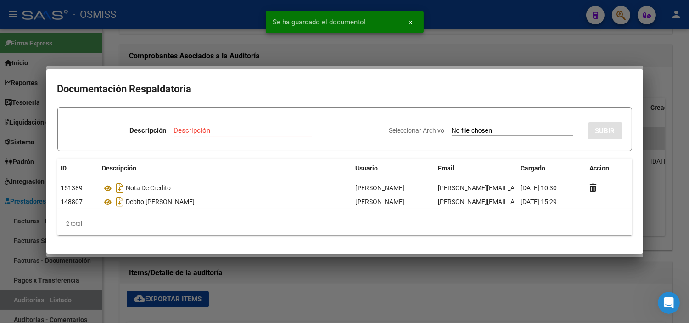
click at [202, 58] on div at bounding box center [344, 161] width 689 height 323
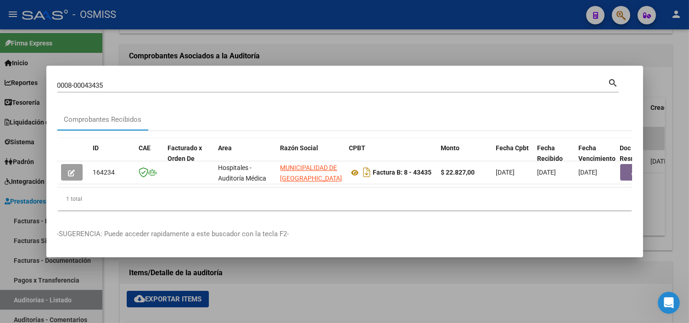
click at [0, 226] on div at bounding box center [344, 161] width 689 height 323
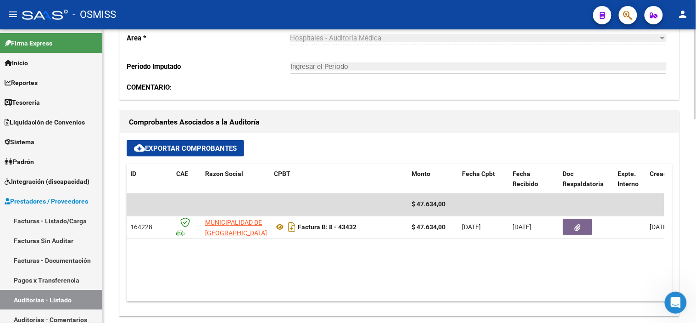
scroll to position [153, 0]
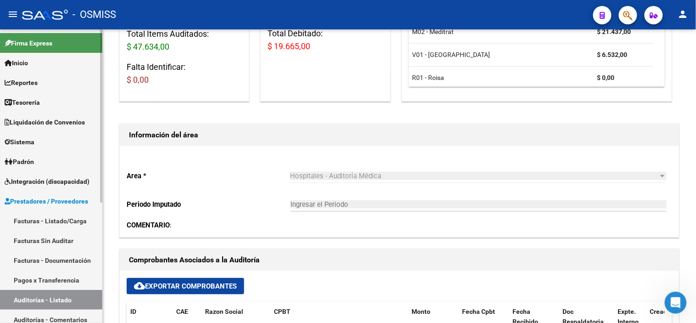
click at [63, 219] on link "Facturas - Listado/Carga" at bounding box center [51, 221] width 102 height 20
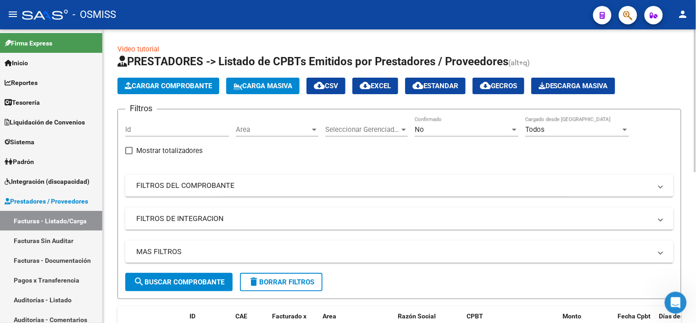
click at [274, 134] on div "Area Area" at bounding box center [277, 127] width 83 height 20
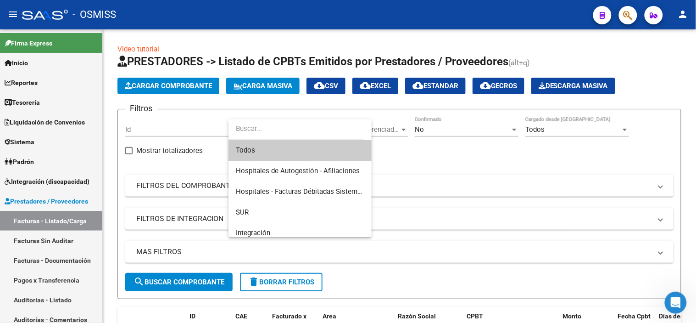
click at [58, 106] on div at bounding box center [348, 161] width 696 height 323
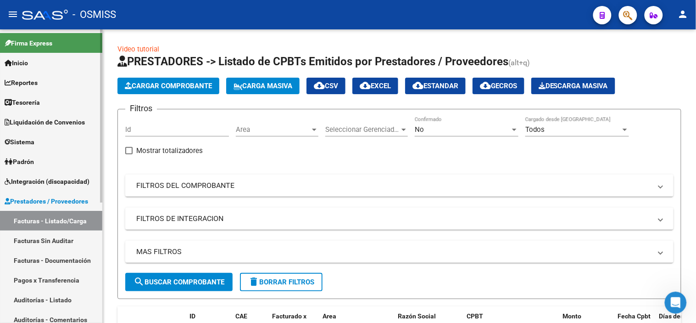
click at [57, 105] on link "Tesorería" at bounding box center [51, 102] width 102 height 20
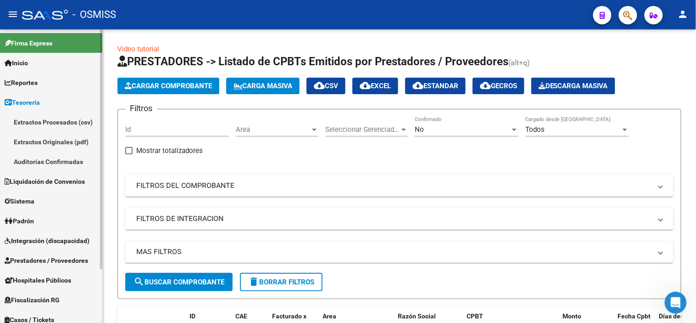
click at [84, 162] on link "Auditorías Confirmadas" at bounding box center [51, 161] width 102 height 20
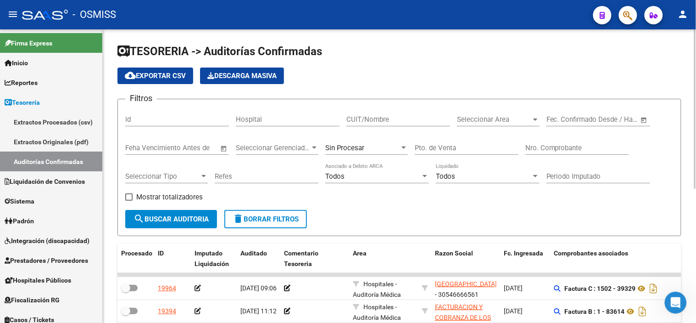
click at [551, 145] on input "Nro. Comprobante" at bounding box center [578, 148] width 104 height 8
paste input "421"
type input "421"
click at [395, 151] on div "Sin Procesar" at bounding box center [362, 148] width 74 height 8
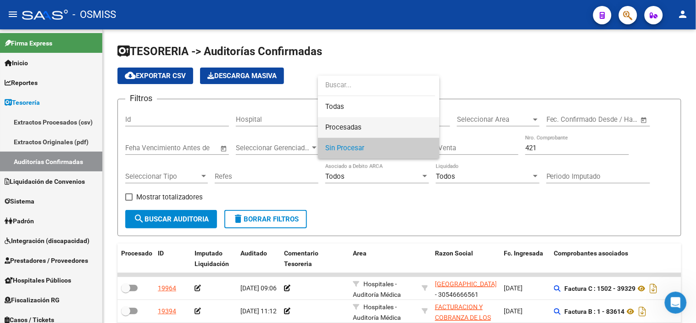
click at [390, 124] on span "Procesadas" at bounding box center [378, 127] width 107 height 21
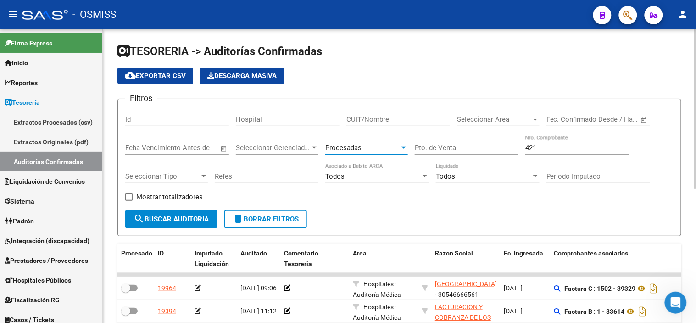
click at [203, 212] on button "search Buscar Auditoria" at bounding box center [171, 219] width 92 height 18
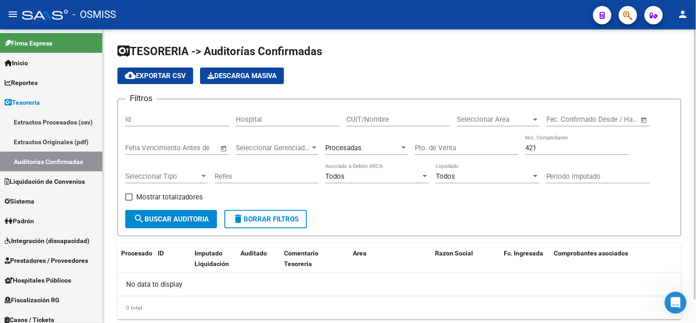
click at [370, 145] on div "Procesadas" at bounding box center [362, 148] width 74 height 8
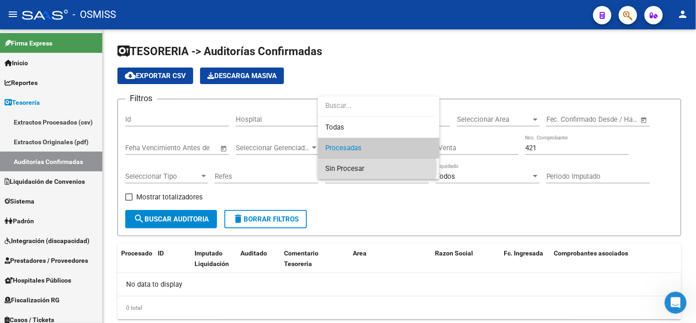
click at [377, 168] on span "Sin Procesar" at bounding box center [378, 168] width 107 height 21
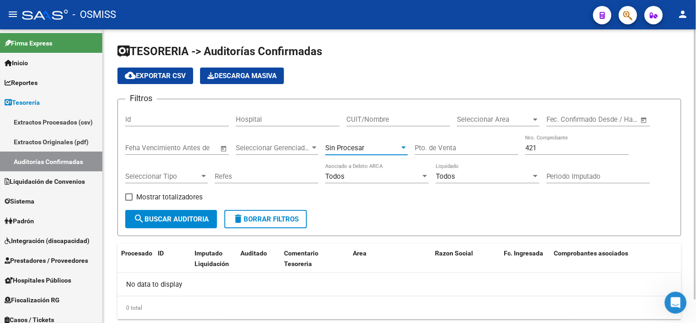
click at [182, 229] on form "Filtros Id Hospital CUIT/Nombre Seleccionar Area Seleccionar Area Fecha inicio …" at bounding box center [399, 167] width 564 height 137
click at [181, 225] on button "search Buscar Auditoria" at bounding box center [171, 219] width 92 height 18
click at [630, 8] on span "button" at bounding box center [628, 15] width 9 height 19
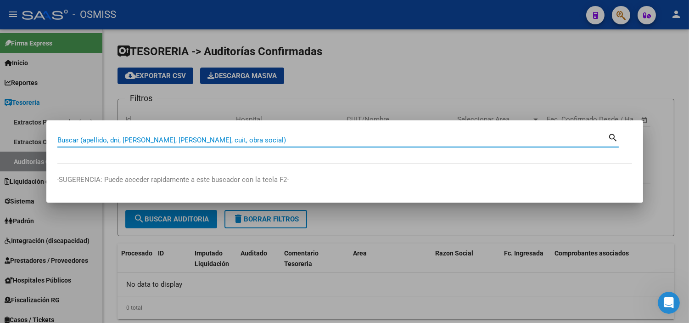
paste input "0000100000421"
click at [75, 138] on input "0000100000421" at bounding box center [332, 140] width 551 height 8
type input "00001-00000421"
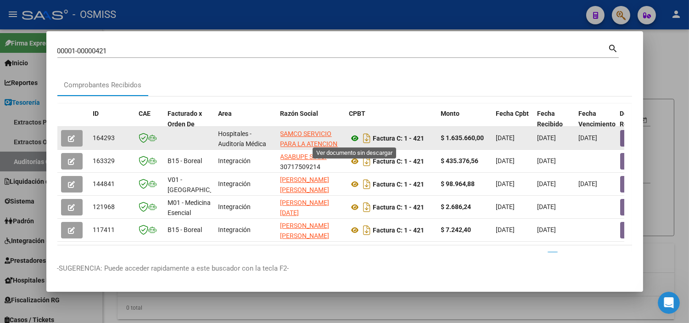
click at [353, 139] on icon at bounding box center [355, 138] width 12 height 11
click at [73, 135] on icon "button" at bounding box center [71, 138] width 7 height 7
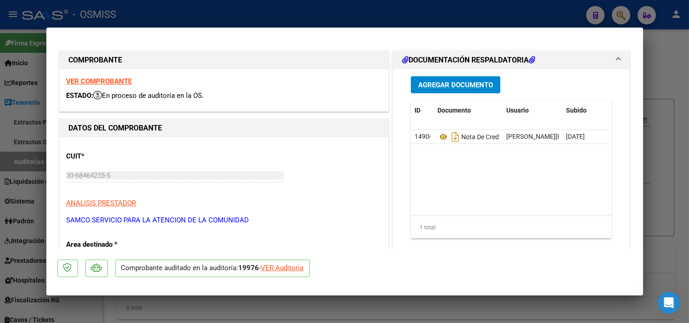
click at [269, 268] on div "VER Auditoría" at bounding box center [282, 268] width 43 height 11
type input "$ 0,00"
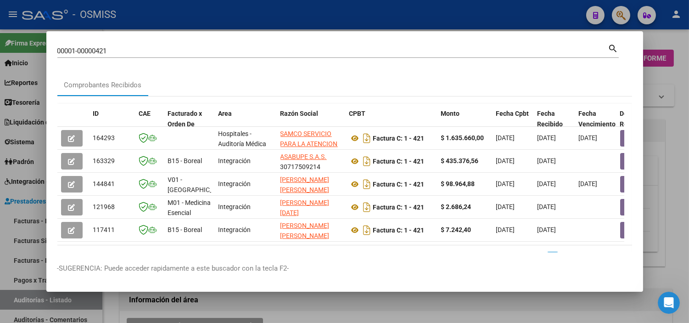
click at [669, 233] on div at bounding box center [344, 161] width 689 height 323
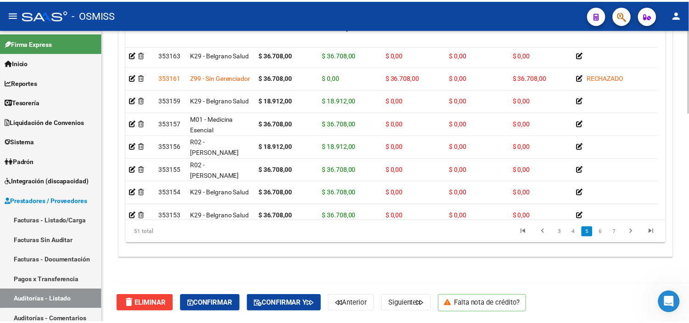
scroll to position [905, 0]
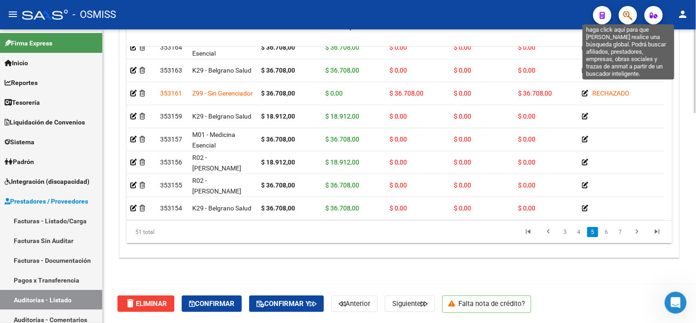
click at [627, 17] on icon "button" at bounding box center [628, 15] width 9 height 11
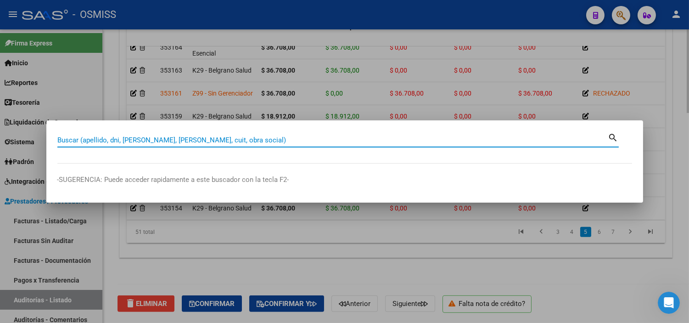
paste input "[DATE] - 2272"
type input "[DATE] - 2272"
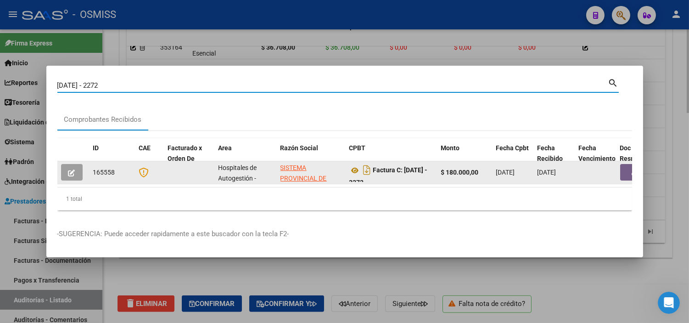
click at [626, 173] on button "button" at bounding box center [634, 172] width 29 height 17
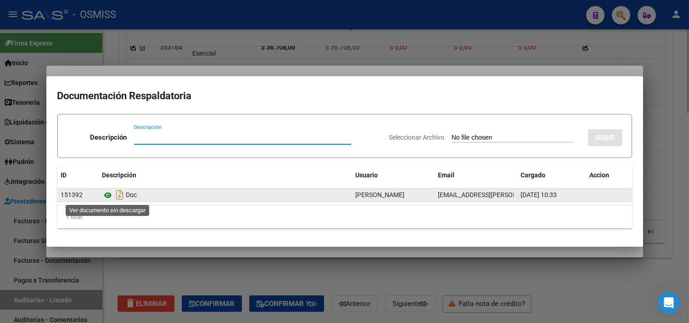
click at [106, 194] on icon at bounding box center [108, 195] width 12 height 11
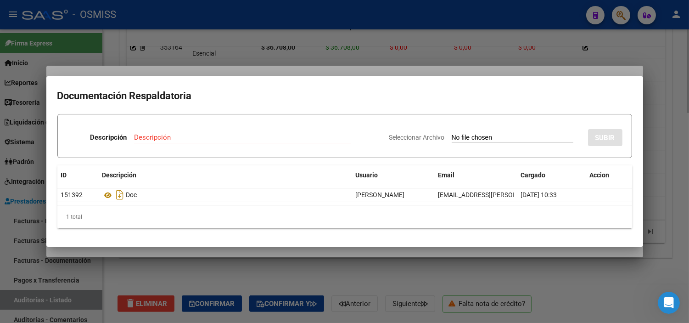
click at [323, 45] on div at bounding box center [344, 161] width 689 height 323
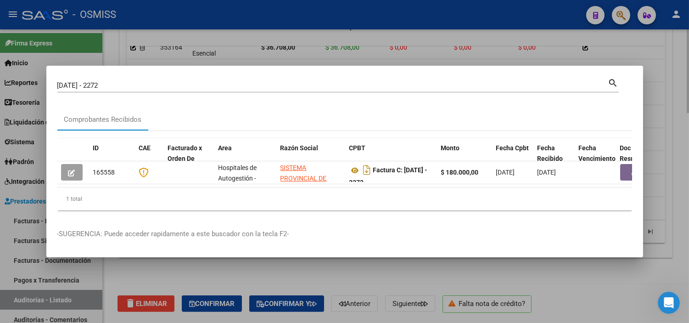
click at [419, 274] on div at bounding box center [344, 161] width 689 height 323
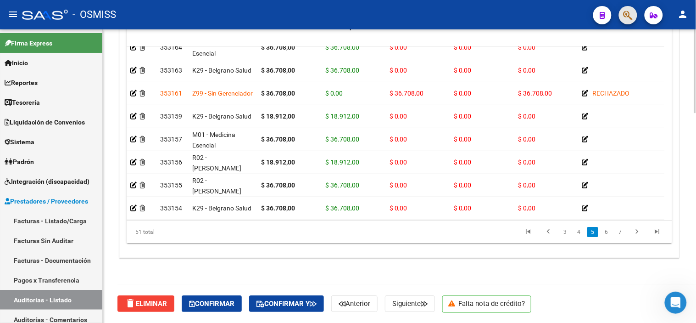
click at [622, 21] on button "button" at bounding box center [628, 15] width 18 height 18
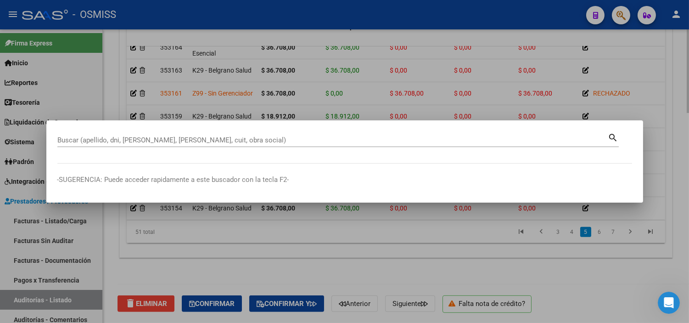
paste input "0002-00007235"
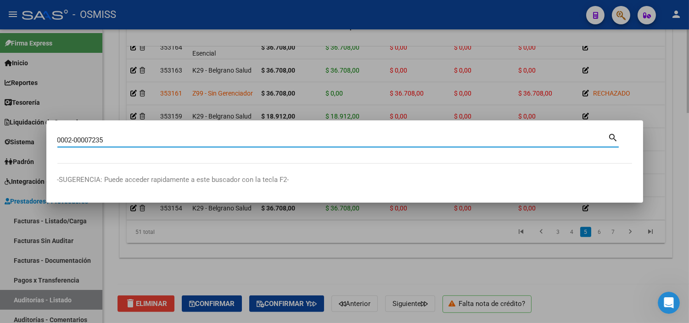
type input "0002-00007235"
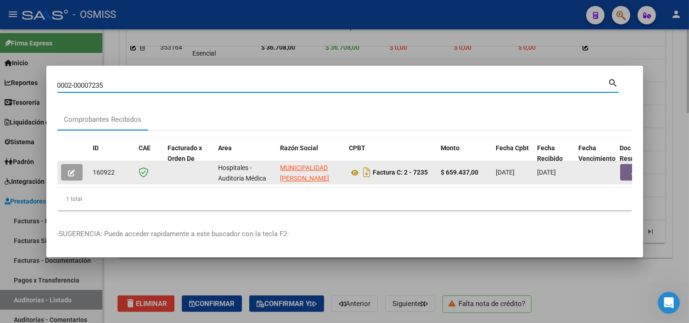
click at [627, 165] on button "button" at bounding box center [634, 172] width 29 height 17
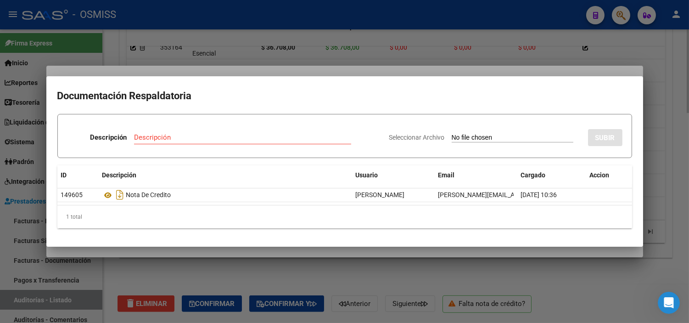
click at [492, 135] on input "Seleccionar Archivo" at bounding box center [513, 138] width 122 height 9
type input "C:\fakepath\FC 7235 HOSPITAL [GEOGRAPHIC_DATA][PERSON_NAME] RC2355.pdf"
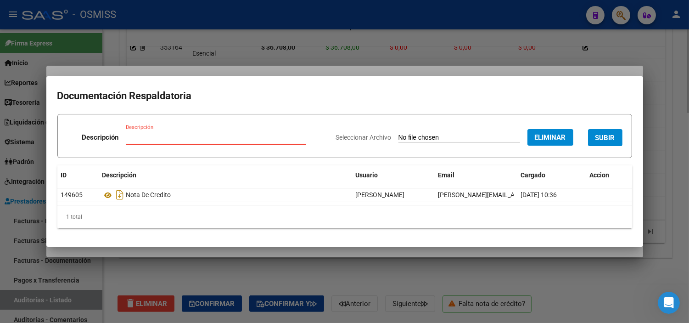
click at [256, 137] on input "Descripción" at bounding box center [216, 137] width 180 height 8
type input "RECIBO"
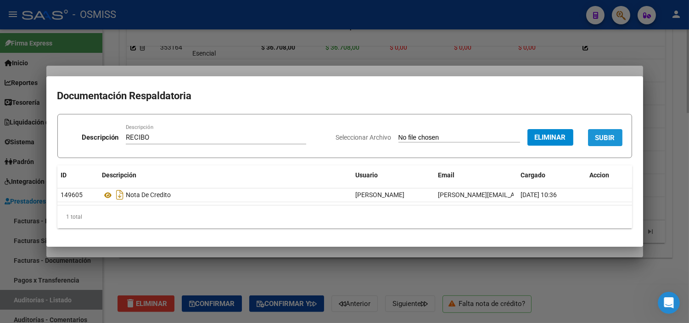
click at [599, 144] on button "SUBIR" at bounding box center [605, 137] width 34 height 17
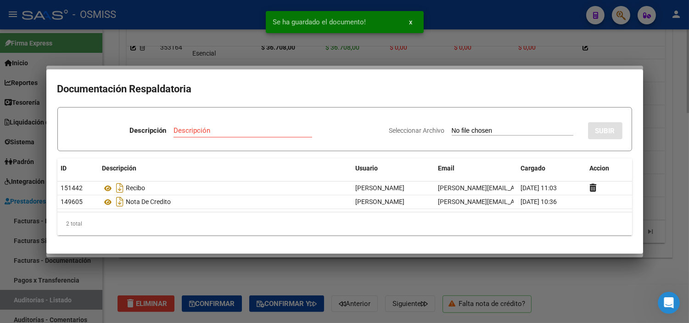
click at [210, 62] on div at bounding box center [344, 161] width 689 height 323
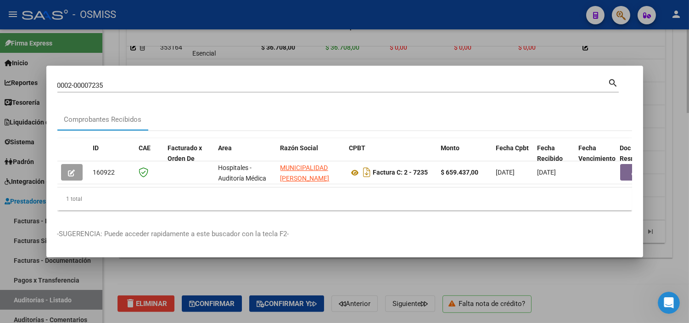
click at [314, 81] on input "0002-00007235" at bounding box center [332, 85] width 551 height 8
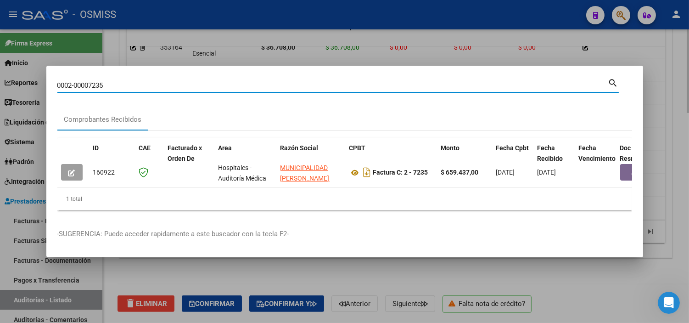
click at [314, 81] on input "0002-00007235" at bounding box center [332, 85] width 551 height 8
paste input "02-00005532"
type input "00002-00005532"
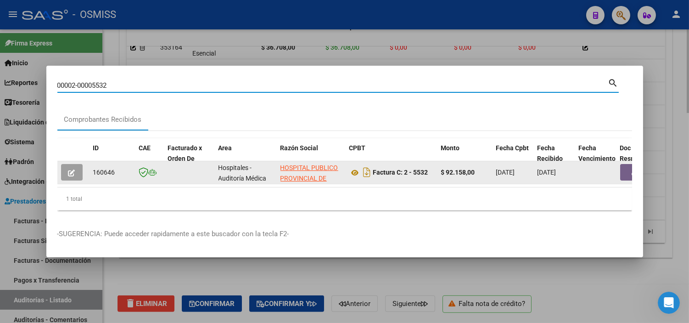
click at [626, 168] on button "button" at bounding box center [634, 172] width 29 height 17
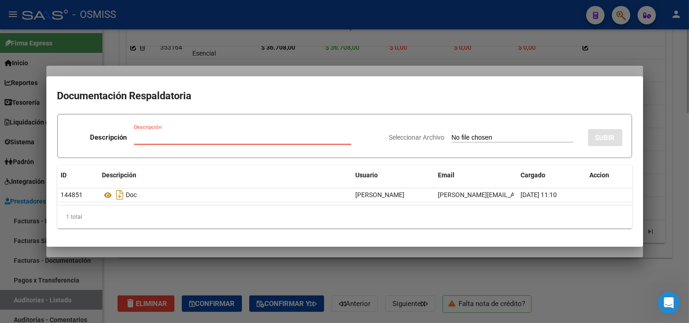
click at [454, 140] on input "Seleccionar Archivo" at bounding box center [513, 138] width 122 height 9
type input "C:\fakepath\NC 706 Hospital Publico Provincial de Pediatría de Autogestión FC55…"
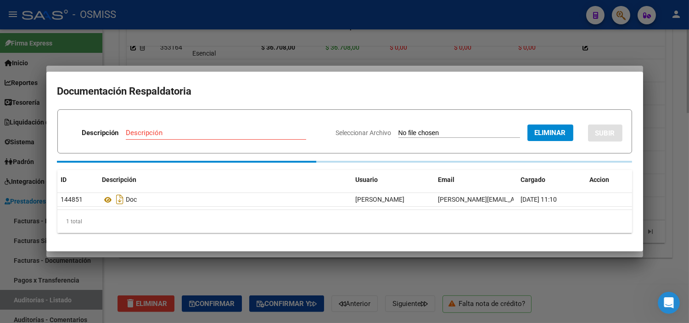
click at [200, 136] on input "Descripción" at bounding box center [216, 133] width 180 height 8
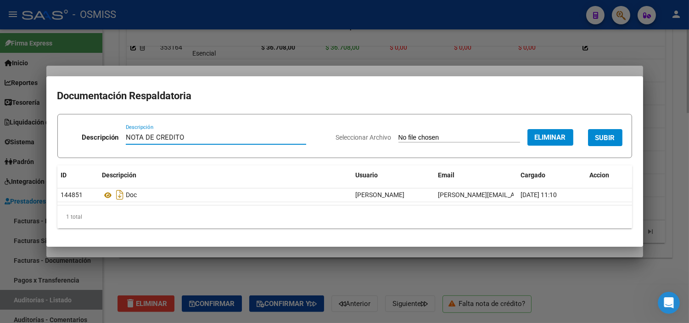
type input "NOTA DE CREDITO"
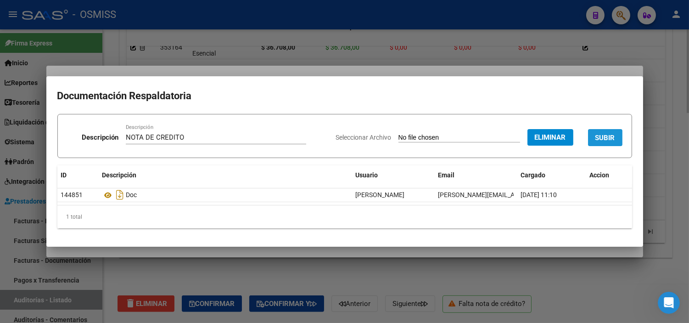
click at [591, 137] on button "SUBIR" at bounding box center [605, 137] width 34 height 17
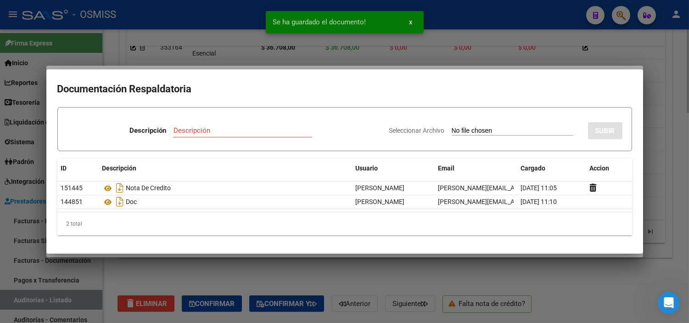
click at [175, 52] on div at bounding box center [344, 161] width 689 height 323
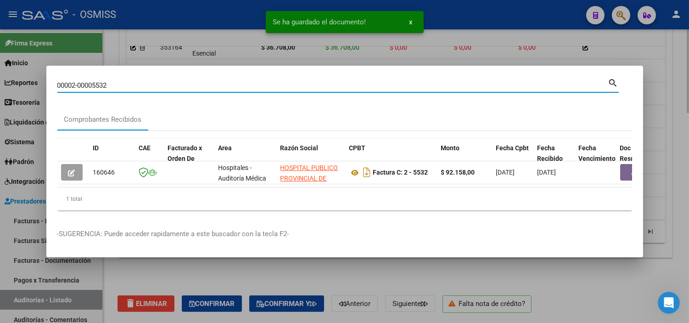
drag, startPoint x: 136, startPoint y: 84, endPoint x: 94, endPoint y: 80, distance: 41.9
click at [94, 81] on input "00002-00005532" at bounding box center [332, 85] width 551 height 8
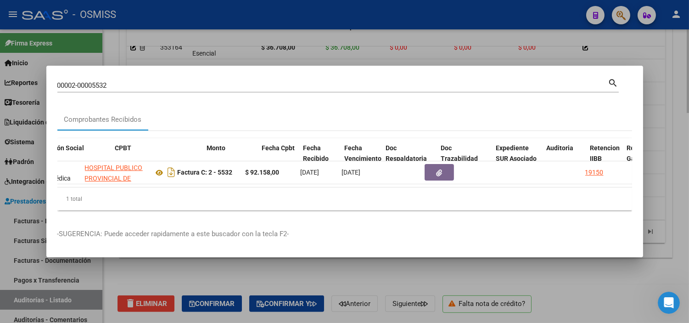
scroll to position [0, 234]
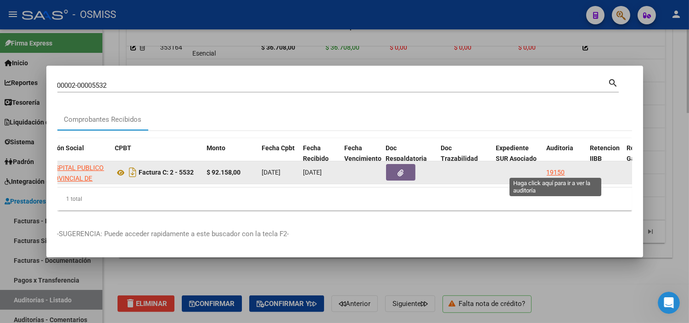
click at [555, 168] on div "19150" at bounding box center [556, 172] width 18 height 11
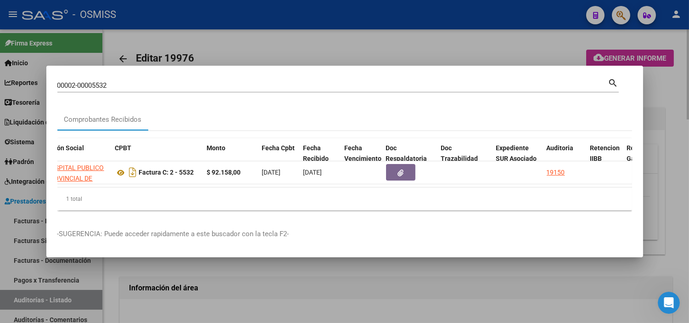
click at [542, 277] on div at bounding box center [344, 161] width 689 height 323
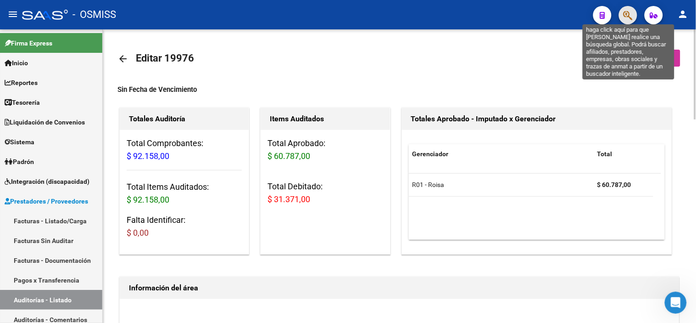
click at [633, 16] on icon "button" at bounding box center [628, 15] width 9 height 11
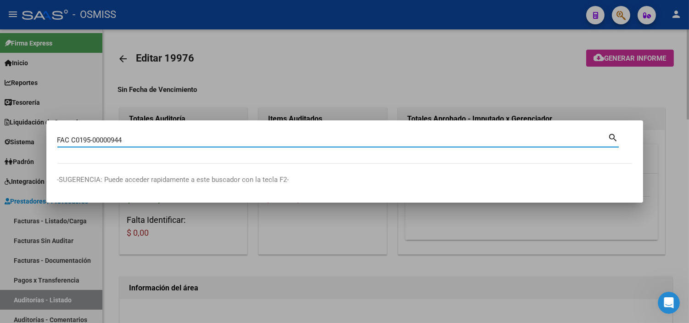
drag, startPoint x: 74, startPoint y: 140, endPoint x: 7, endPoint y: 150, distance: 68.3
click at [8, 151] on div "FAC C0195-00000944 Buscar (apellido, dni, cuil, nro traspaso, cuit, obra social…" at bounding box center [344, 161] width 689 height 323
type input "0195-00000944"
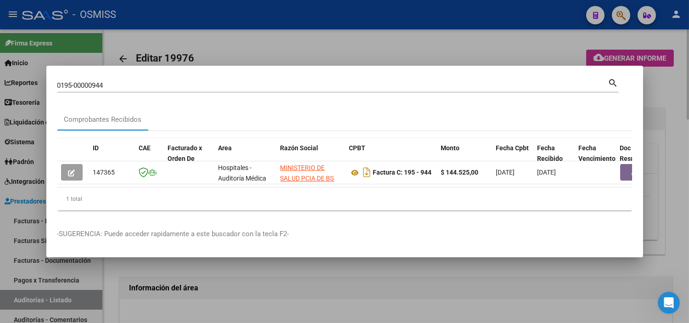
click at [203, 190] on div "1 total" at bounding box center [344, 198] width 575 height 23
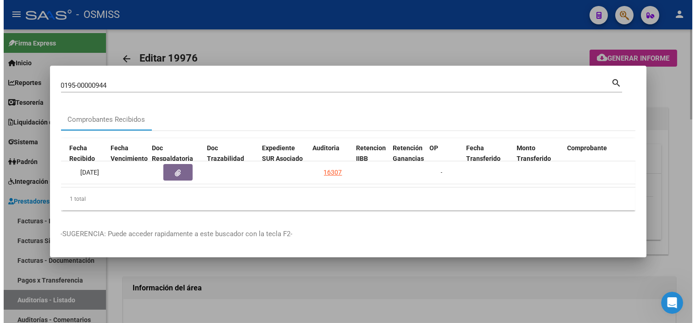
scroll to position [0, 471]
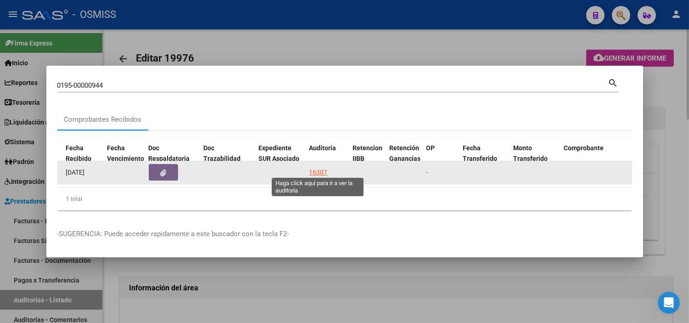
click at [313, 167] on div "16307" at bounding box center [318, 172] width 18 height 11
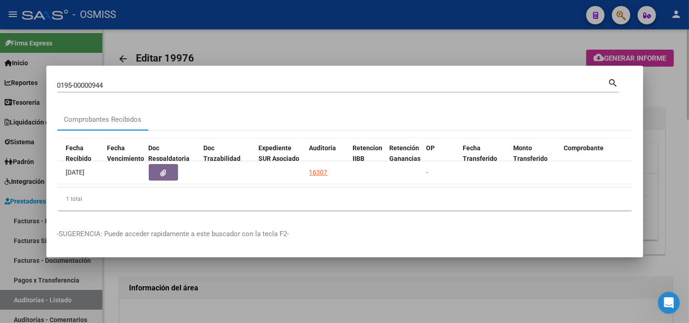
click at [0, 242] on div at bounding box center [344, 161] width 689 height 323
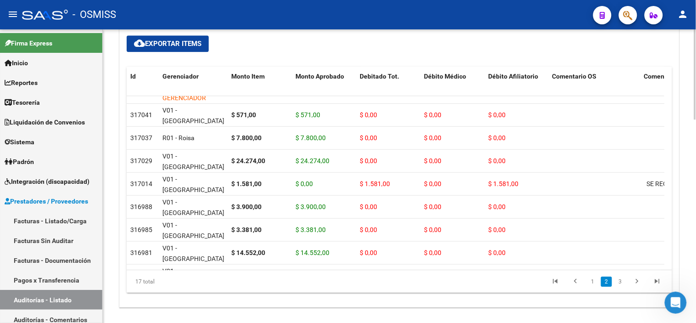
scroll to position [661, 0]
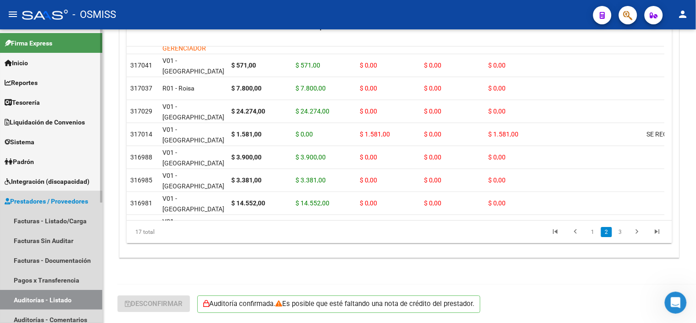
click at [67, 208] on link "Prestadores / Proveedores" at bounding box center [51, 201] width 102 height 20
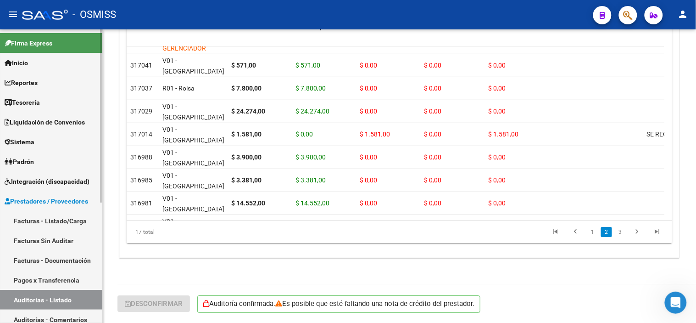
click at [61, 93] on link "Tesorería" at bounding box center [51, 102] width 102 height 20
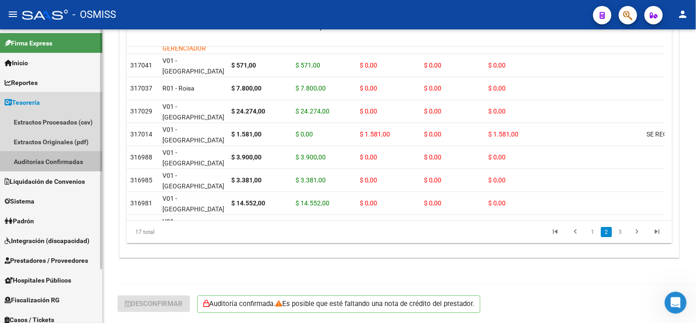
click at [76, 161] on link "Auditorías Confirmadas" at bounding box center [51, 161] width 102 height 20
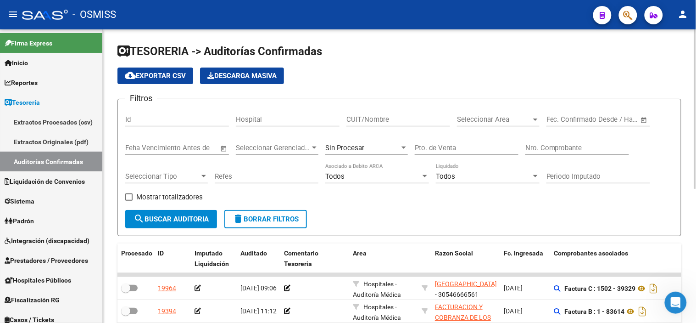
click at [386, 150] on div "Sin Procesar" at bounding box center [362, 148] width 74 height 8
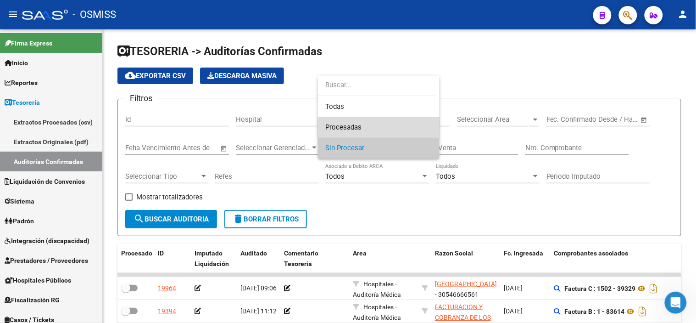
click at [384, 131] on span "Procesadas" at bounding box center [378, 127] width 107 height 21
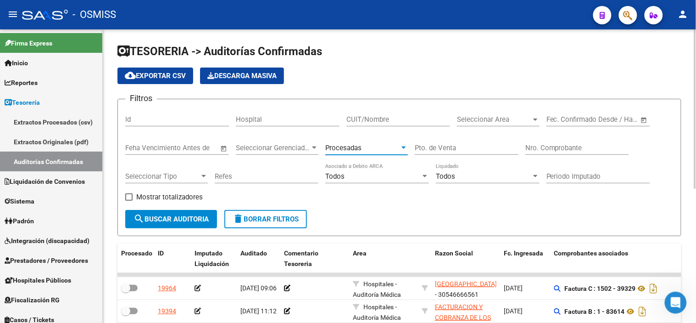
click at [578, 151] on input "Nro. Comprobante" at bounding box center [578, 148] width 104 height 8
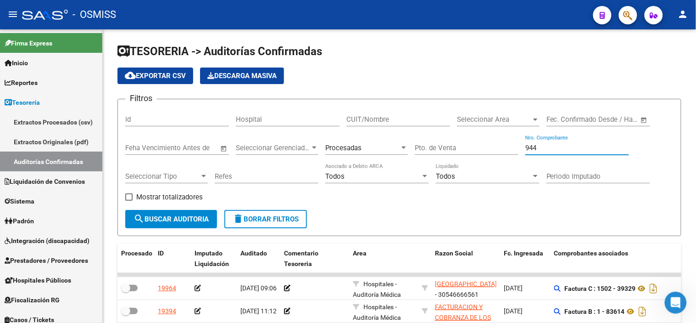
type input "944"
click at [180, 219] on span "search Buscar Auditoria" at bounding box center [171, 219] width 75 height 8
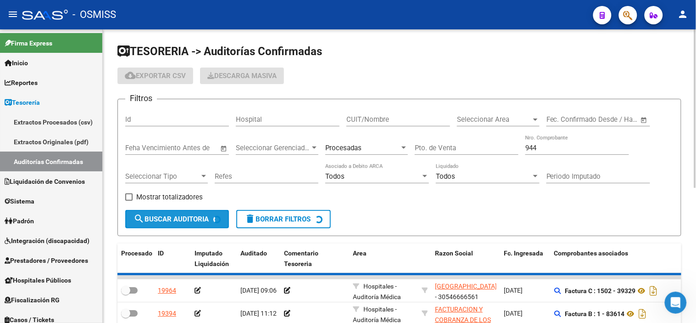
checkbox input "true"
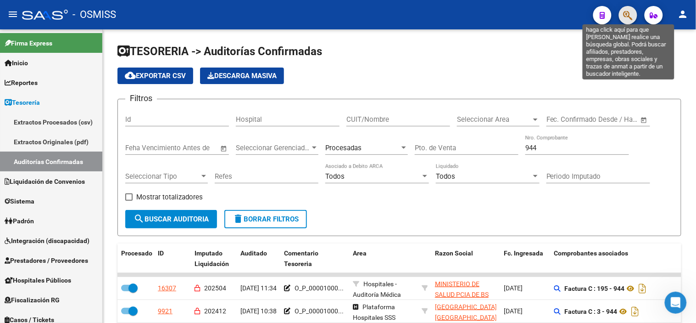
click at [624, 17] on icon "button" at bounding box center [628, 15] width 9 height 11
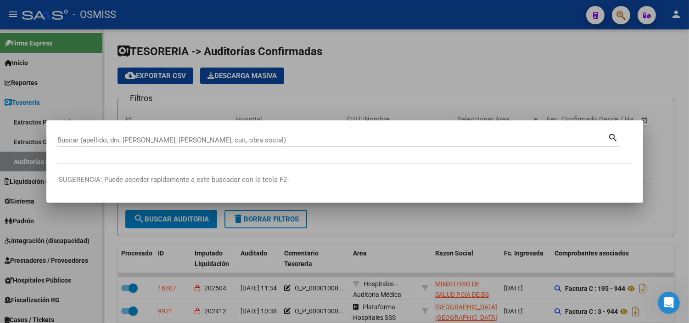
click at [311, 262] on div at bounding box center [344, 161] width 689 height 323
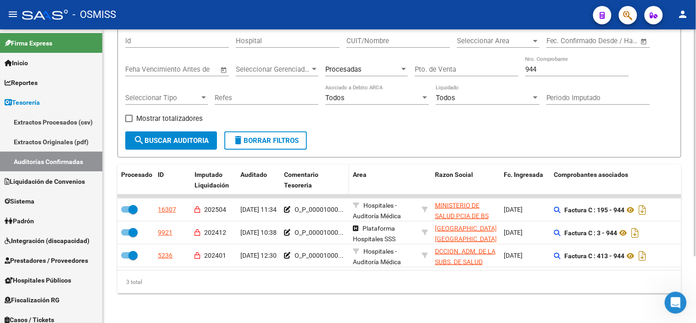
scroll to position [86, 0]
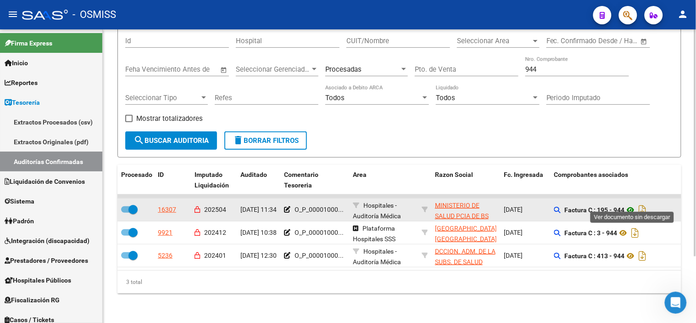
click at [632, 204] on icon at bounding box center [631, 209] width 12 height 11
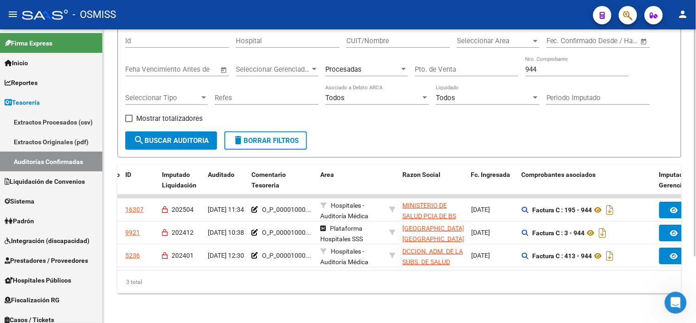
scroll to position [0, 0]
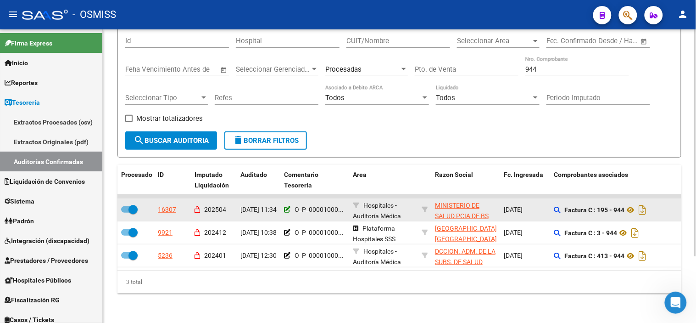
click at [288, 206] on icon at bounding box center [287, 209] width 6 height 6
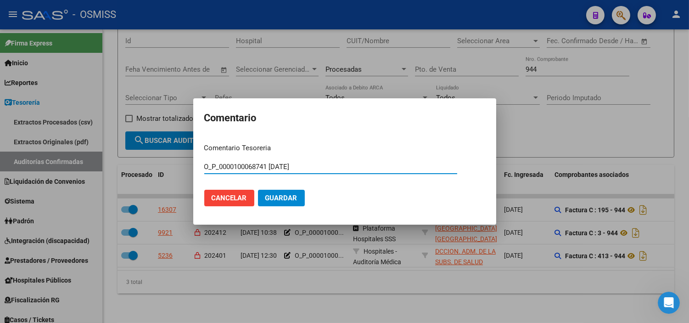
drag, startPoint x: 234, startPoint y: 166, endPoint x: 190, endPoint y: 178, distance: 45.3
click at [190, 178] on div "Comentario Comentario Tesoreria O_P_0000100068741 [DATE] Ingresar el comentario…" at bounding box center [344, 161] width 689 height 323
click at [232, 164] on input "100068741 [DATE]" at bounding box center [330, 166] width 253 height 8
type input "100068741 [DATE]"
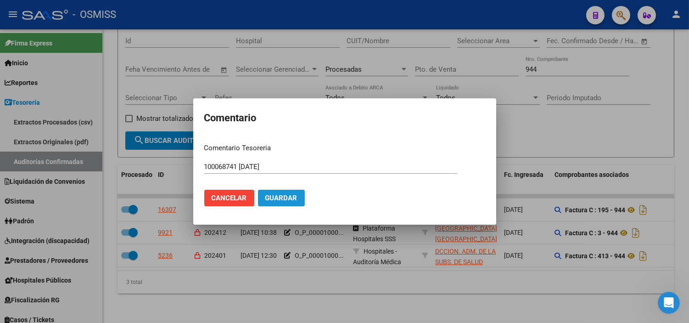
click at [279, 196] on span "Guardar" at bounding box center [281, 198] width 32 height 8
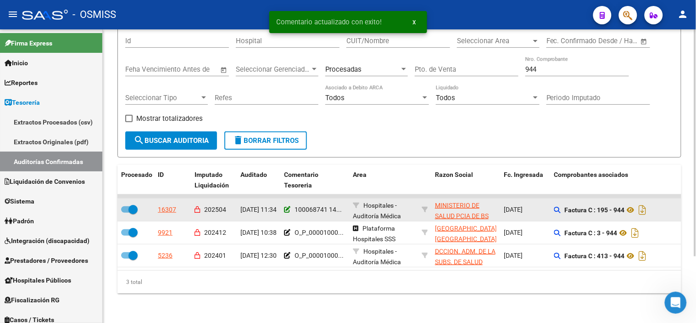
click at [286, 206] on icon at bounding box center [287, 209] width 6 height 6
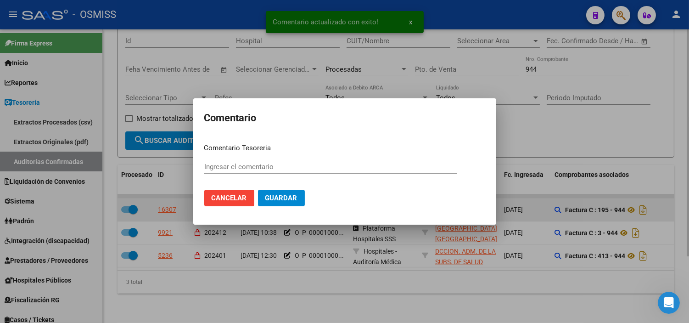
type input "100068741 [DATE]"
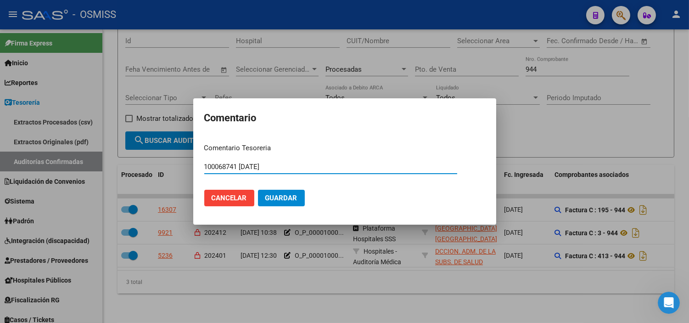
click at [280, 165] on input "100068741 [DATE]" at bounding box center [330, 166] width 253 height 8
click at [231, 207] on mat-dialog-actions "Cancelar Guardar" at bounding box center [344, 197] width 281 height 31
click at [235, 202] on button "Cancelar" at bounding box center [229, 198] width 50 height 17
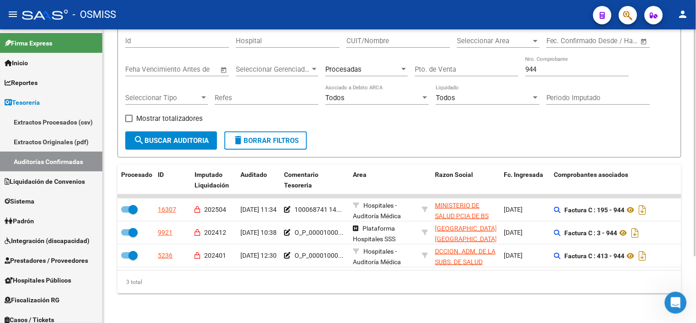
click at [544, 65] on input "944" at bounding box center [578, 69] width 104 height 8
paste input "1088"
click at [173, 136] on span "search Buscar Auditoria" at bounding box center [171, 140] width 75 height 8
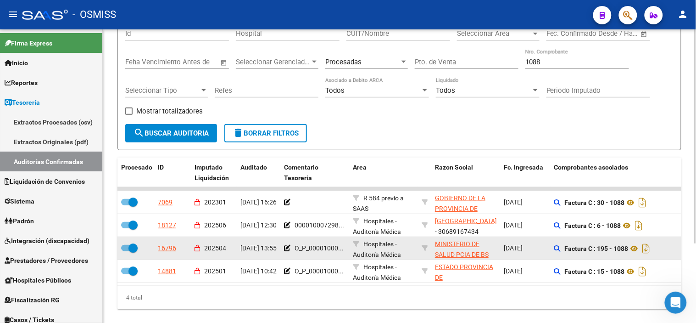
click at [283, 248] on datatable-body-cell "O_P_00001000..." at bounding box center [314, 248] width 69 height 22
click at [288, 248] on icon at bounding box center [287, 248] width 6 height 6
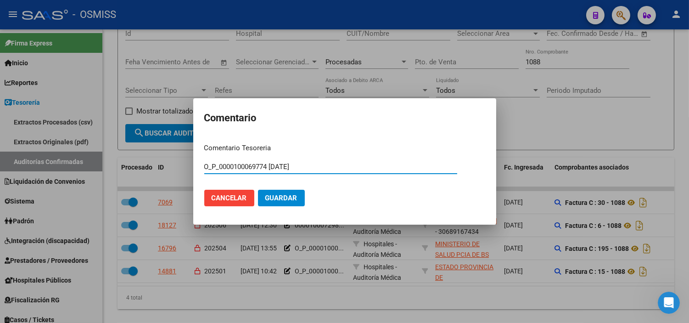
drag, startPoint x: 312, startPoint y: 164, endPoint x: 235, endPoint y: 164, distance: 77.6
click at [235, 164] on input "O_P_0000100069774 [DATE]" at bounding box center [330, 166] width 253 height 8
click at [360, 278] on div at bounding box center [344, 161] width 689 height 323
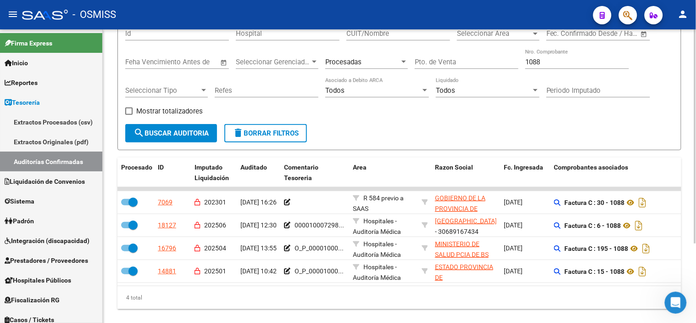
click at [545, 67] on div "1088 Nro. Comprobante" at bounding box center [578, 59] width 104 height 20
click at [548, 62] on input "1088" at bounding box center [578, 62] width 104 height 8
paste input "203"
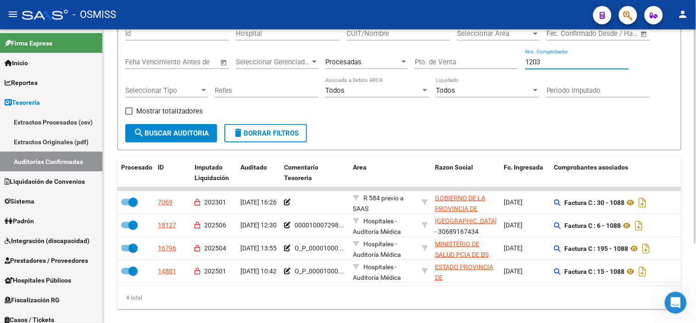
type input "1203"
click at [181, 131] on span "search Buscar Auditoria" at bounding box center [171, 133] width 75 height 8
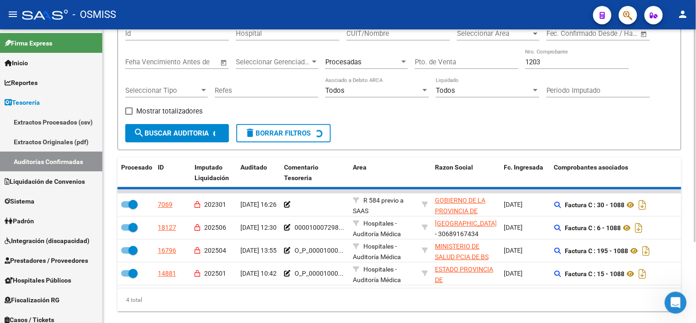
scroll to position [40, 0]
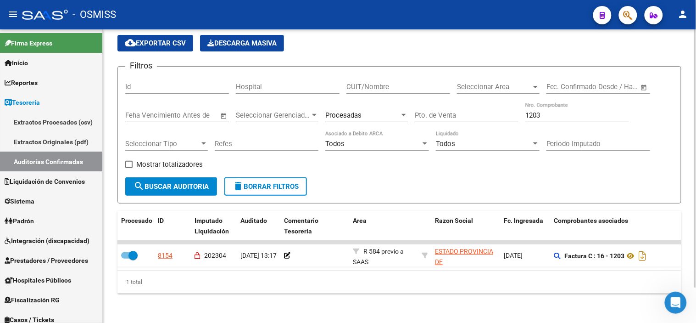
click at [338, 111] on span "Procesadas" at bounding box center [343, 115] width 36 height 8
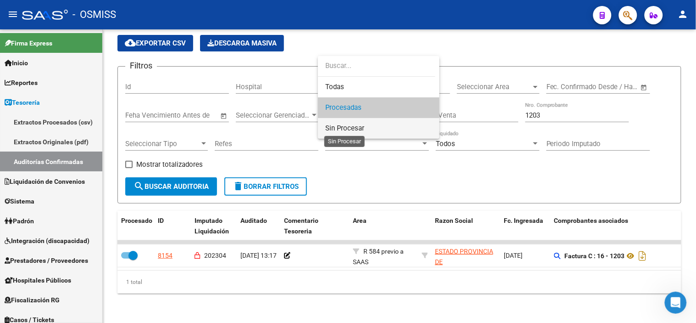
click at [346, 126] on span "Sin Procesar" at bounding box center [344, 128] width 39 height 8
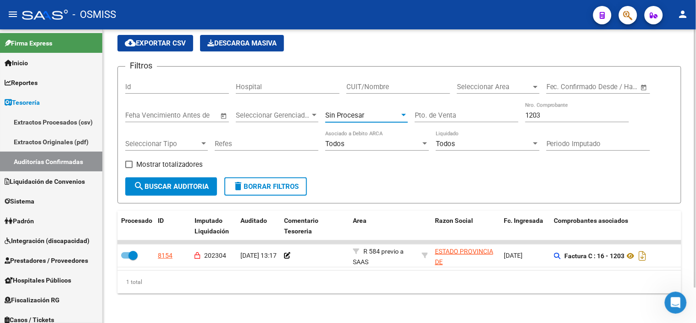
click at [204, 182] on span "search Buscar Auditoria" at bounding box center [171, 186] width 75 height 8
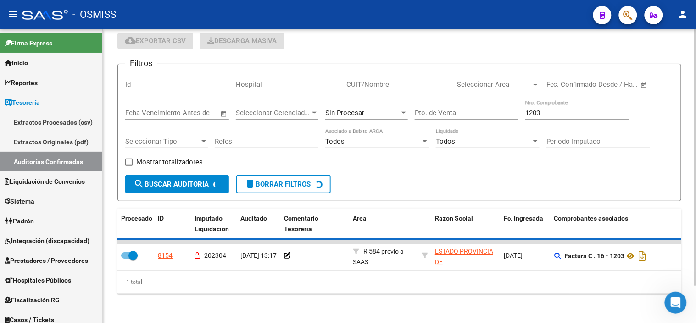
scroll to position [25, 0]
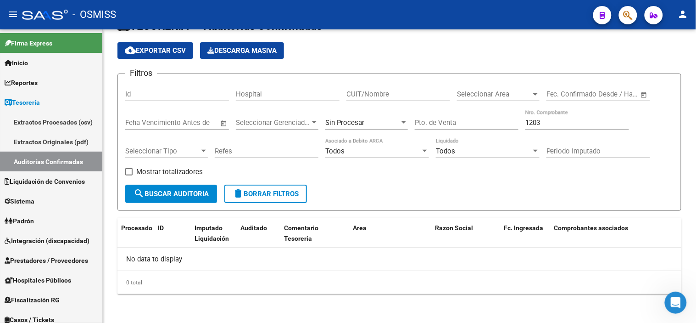
click at [634, 14] on button "button" at bounding box center [628, 15] width 18 height 18
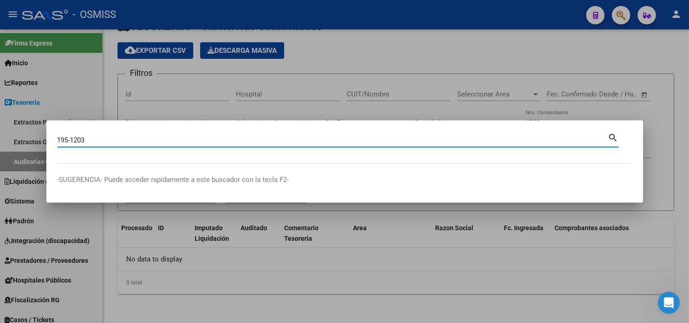
type input "195-1203"
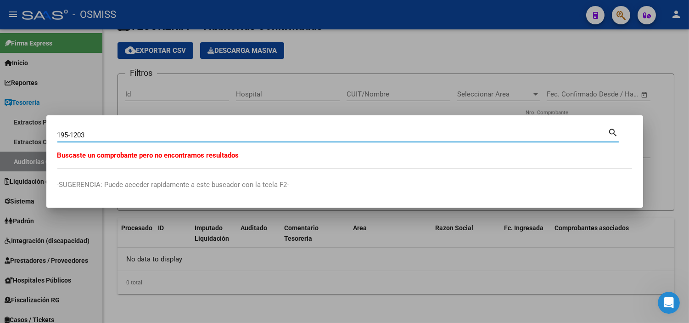
click at [209, 93] on div at bounding box center [344, 161] width 689 height 323
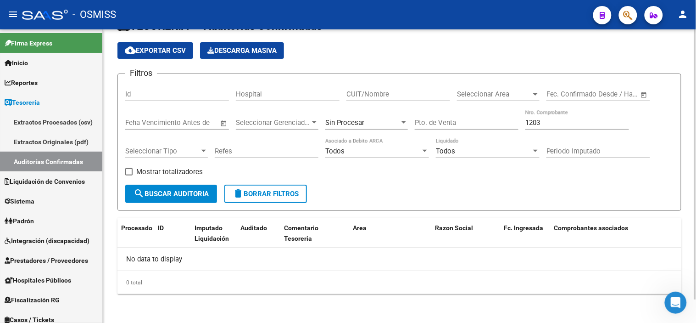
click at [557, 120] on input "1203" at bounding box center [578, 122] width 104 height 8
paste input "38"
type input "1238"
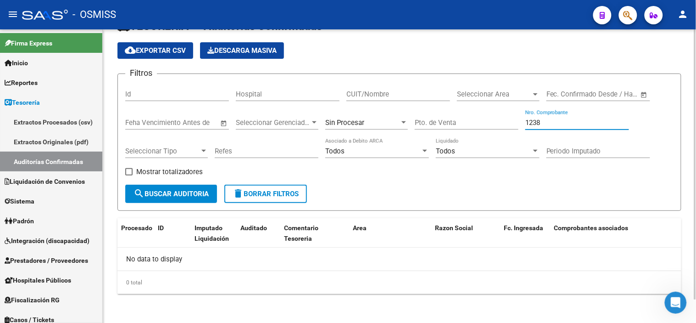
click at [185, 193] on span "search Buscar Auditoria" at bounding box center [171, 194] width 75 height 8
click at [352, 120] on span "Sin Procesar" at bounding box center [344, 122] width 39 height 8
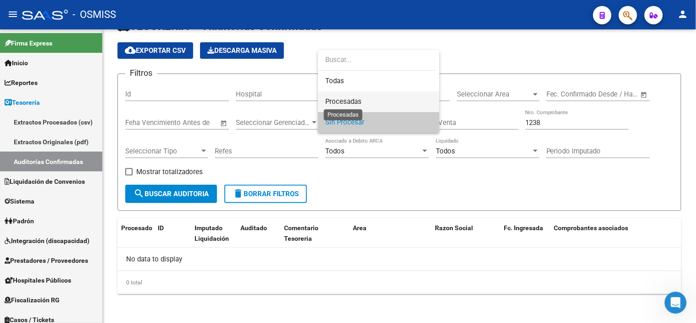
click at [345, 98] on span "Procesadas" at bounding box center [343, 101] width 36 height 8
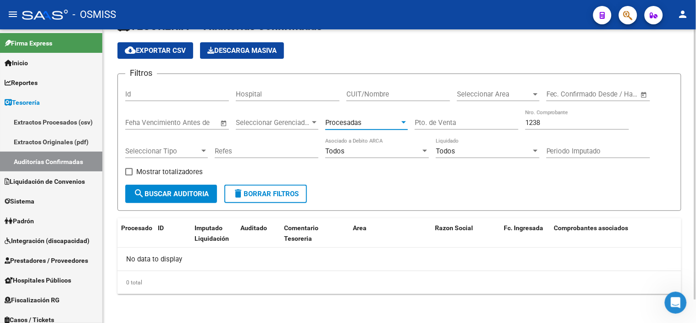
click at [183, 200] on button "search Buscar Auditoria" at bounding box center [171, 194] width 92 height 18
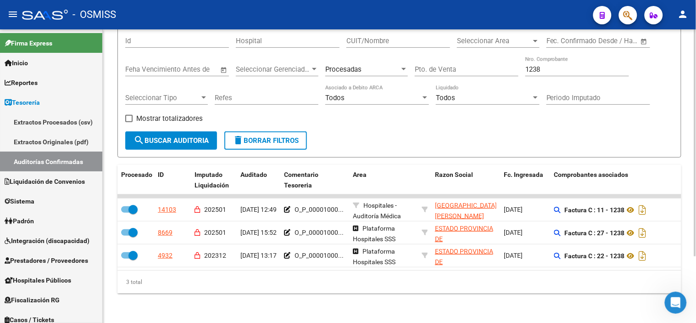
scroll to position [86, 0]
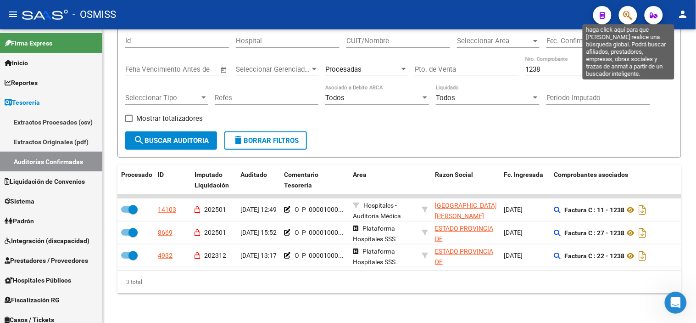
click at [629, 15] on icon "button" at bounding box center [628, 15] width 9 height 11
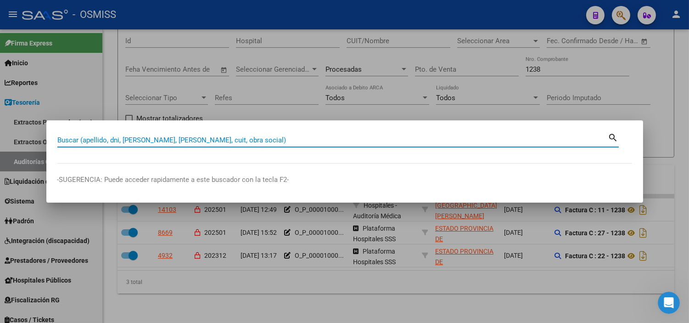
paste input "195-00001238"
type input "195-00001238"
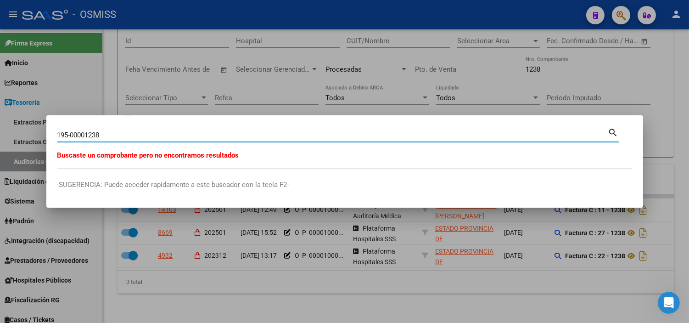
click at [191, 98] on div at bounding box center [344, 161] width 689 height 323
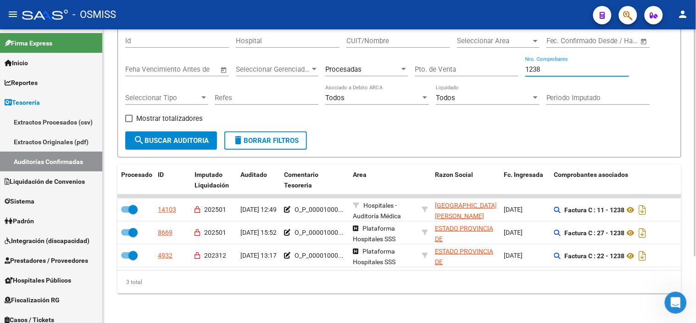
click at [560, 65] on input "1238" at bounding box center [578, 69] width 104 height 8
paste input "number"
paste input "1346"
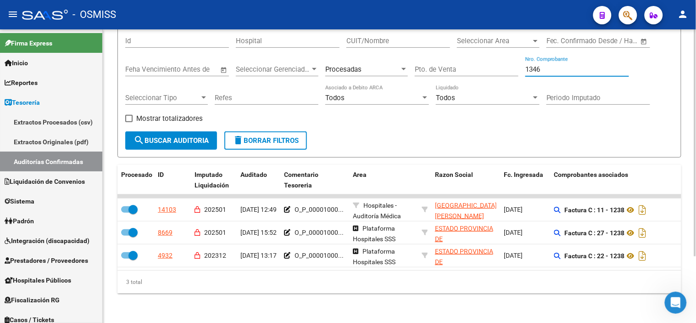
type input "1346"
click at [177, 136] on span "search Buscar Auditoria" at bounding box center [171, 140] width 75 height 8
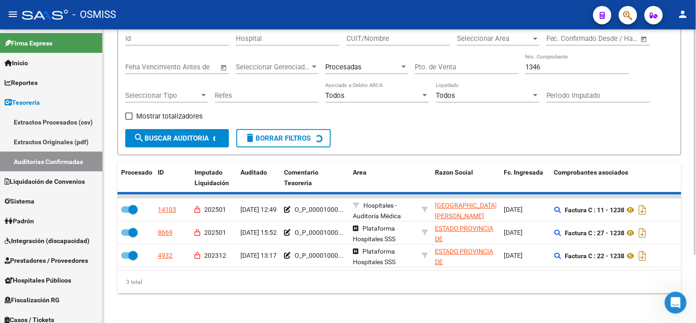
scroll to position [63, 0]
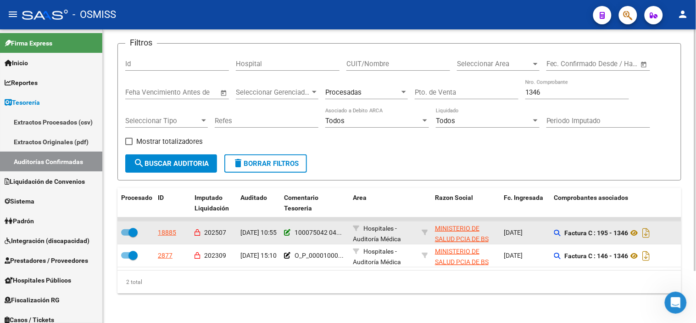
click at [289, 229] on icon at bounding box center [287, 232] width 6 height 6
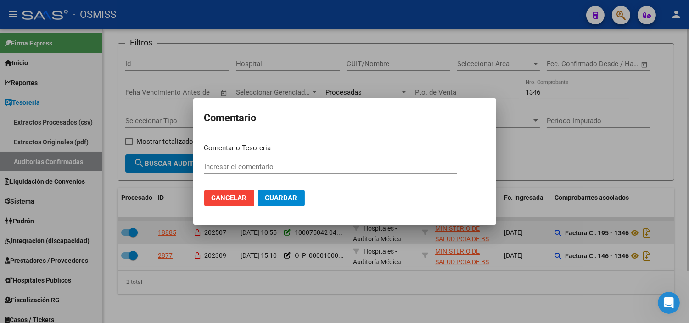
type input "100075042 [DATE]"
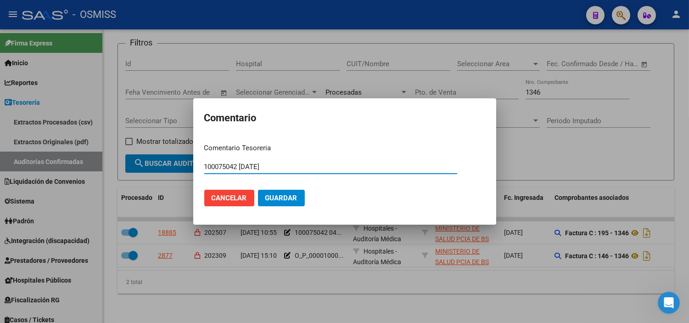
drag, startPoint x: 238, startPoint y: 168, endPoint x: 202, endPoint y: 168, distance: 35.3
click at [202, 168] on mat-dialog-content "Comentario Tesoreria 100075042 [DATE] Ingresar el comentario Cancelar Guardar" at bounding box center [344, 175] width 303 height 78
click at [292, 167] on input "100075042 [DATE]" at bounding box center [330, 166] width 253 height 8
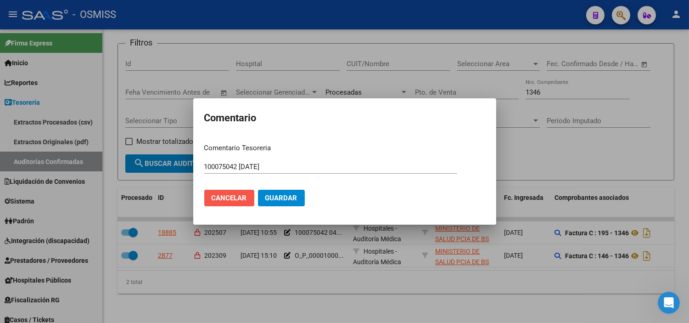
click at [212, 200] on span "Cancelar" at bounding box center [229, 198] width 35 height 8
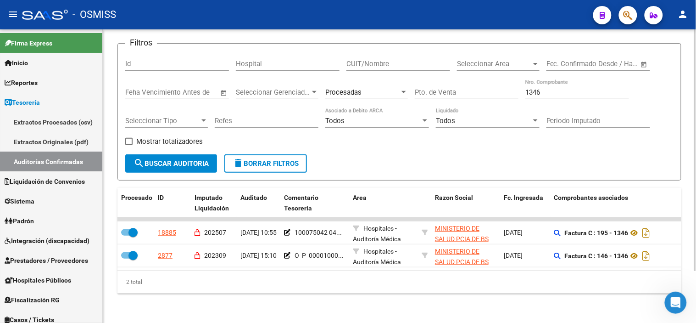
click at [548, 88] on input "1346" at bounding box center [578, 92] width 104 height 8
paste input "7"
click at [180, 159] on span "search Buscar Auditoria" at bounding box center [171, 163] width 75 height 8
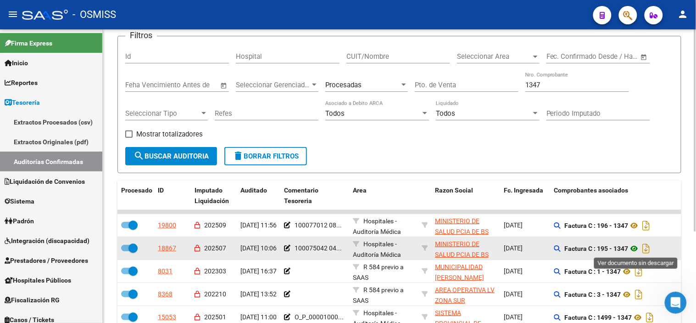
click at [635, 247] on icon at bounding box center [635, 248] width 12 height 11
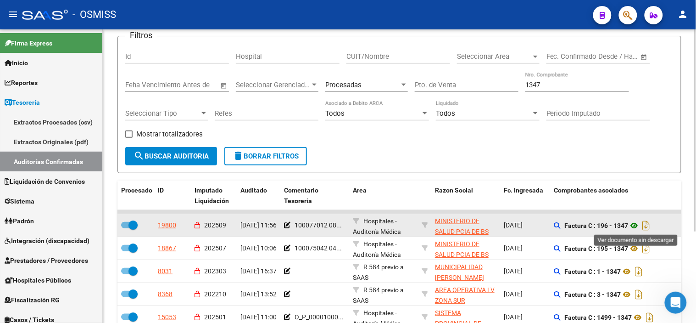
click at [635, 227] on icon at bounding box center [635, 225] width 12 height 11
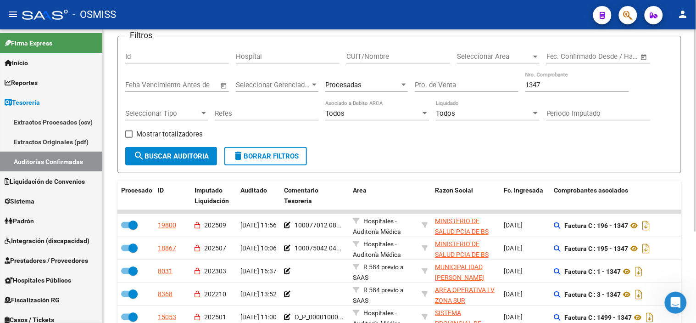
click at [453, 82] on input "Pto. de Venta" at bounding box center [467, 85] width 104 height 8
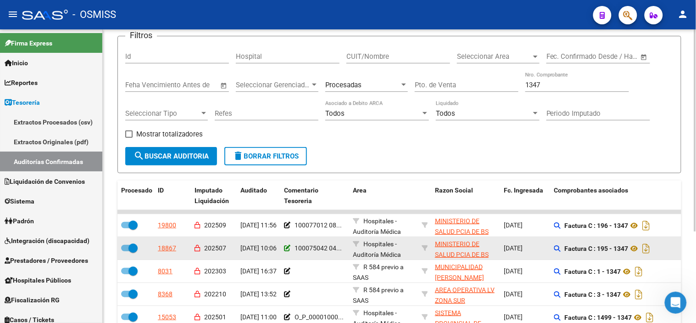
click at [288, 247] on icon at bounding box center [287, 248] width 6 height 6
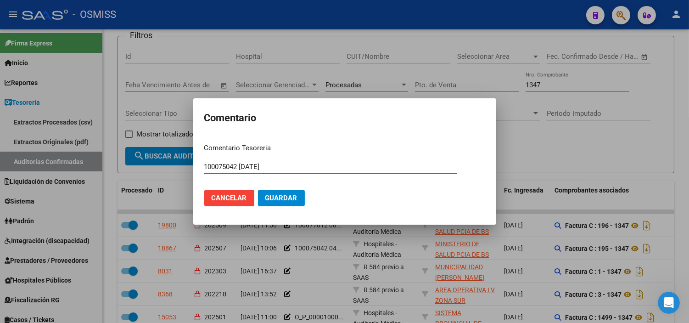
drag, startPoint x: 282, startPoint y: 163, endPoint x: 202, endPoint y: 163, distance: 79.9
click at [202, 163] on mat-dialog-content "Comentario Tesoreria 100075042 [DATE] Ingresar el comentario Cancelar Guardar" at bounding box center [344, 175] width 303 height 78
click at [245, 195] on span "Cancelar" at bounding box center [229, 198] width 35 height 8
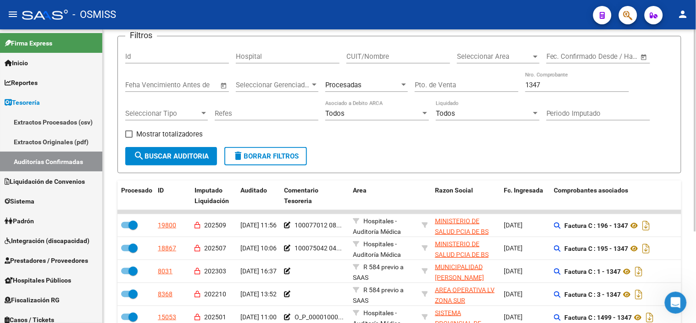
click at [548, 84] on input "1347" at bounding box center [578, 85] width 104 height 8
paste input "523"
type input "1523"
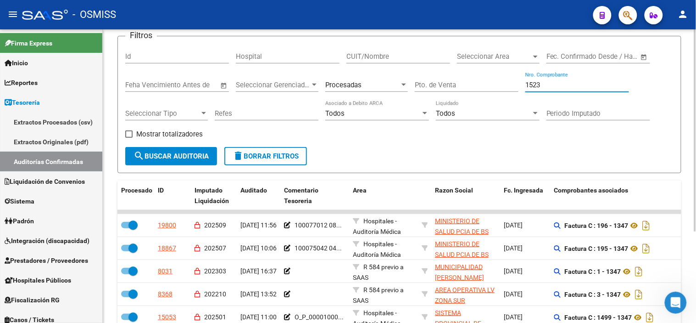
click at [143, 158] on mat-icon "search" at bounding box center [139, 155] width 11 height 11
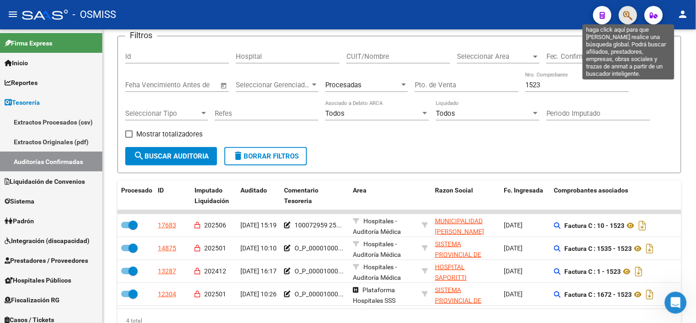
click at [625, 17] on icon "button" at bounding box center [628, 15] width 9 height 11
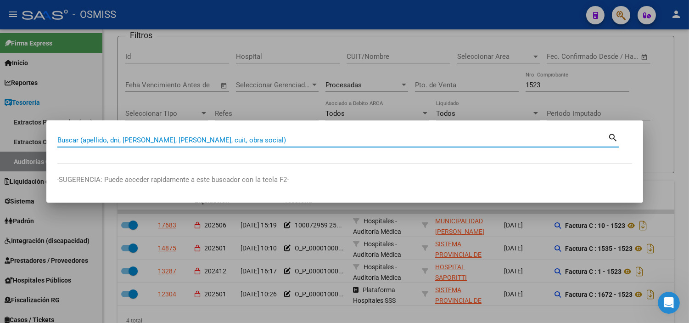
paste input "1523"
click at [292, 143] on input "1523" at bounding box center [332, 140] width 551 height 8
paste input "C0195-0000"
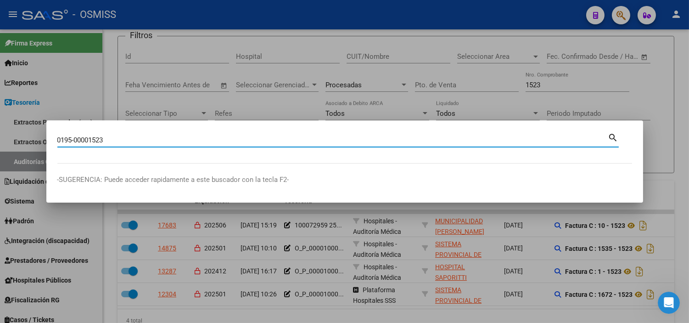
type input "0195-00001523"
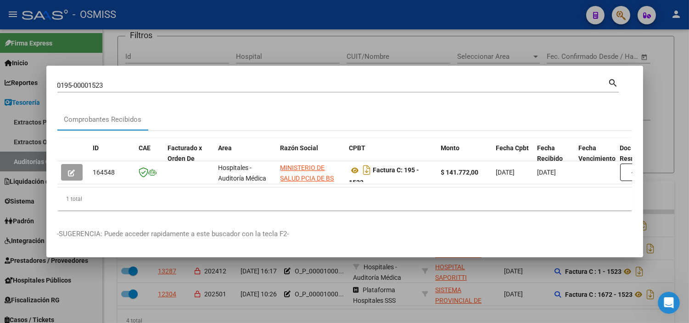
click at [303, 46] on div at bounding box center [344, 161] width 689 height 323
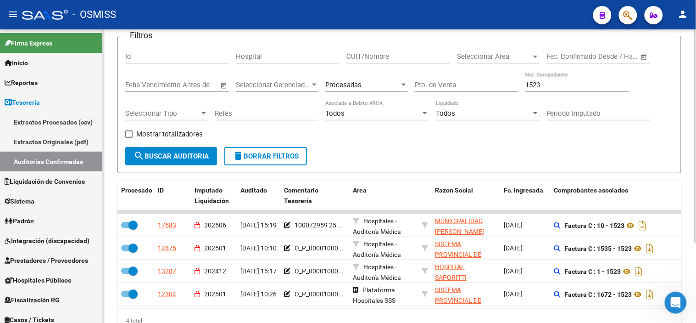
click at [381, 88] on div "Procesadas" at bounding box center [362, 85] width 74 height 8
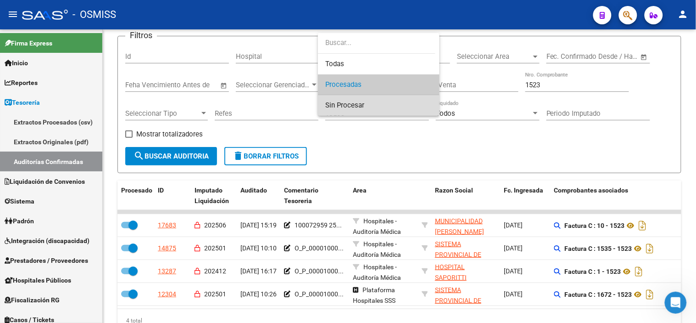
click at [383, 111] on span "Sin Procesar" at bounding box center [378, 105] width 107 height 21
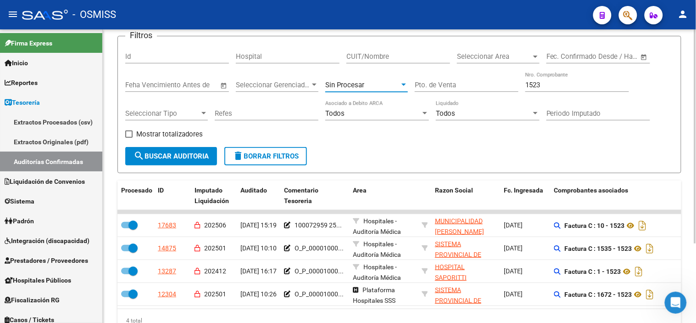
click at [162, 158] on span "search Buscar Auditoria" at bounding box center [171, 156] width 75 height 8
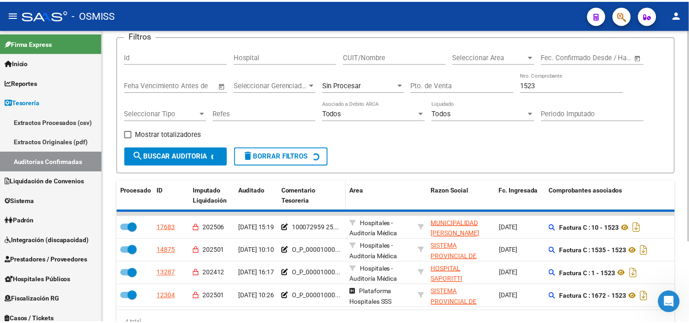
scroll to position [25, 0]
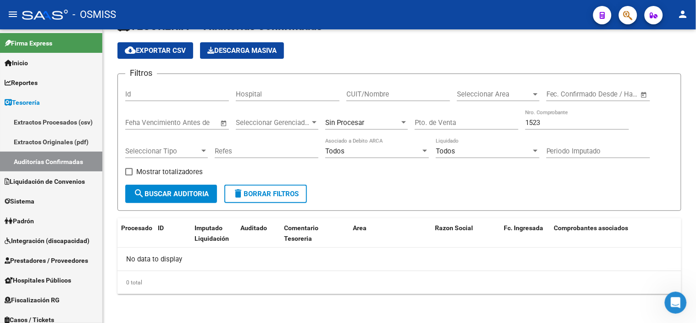
click at [619, 17] on div at bounding box center [625, 15] width 26 height 19
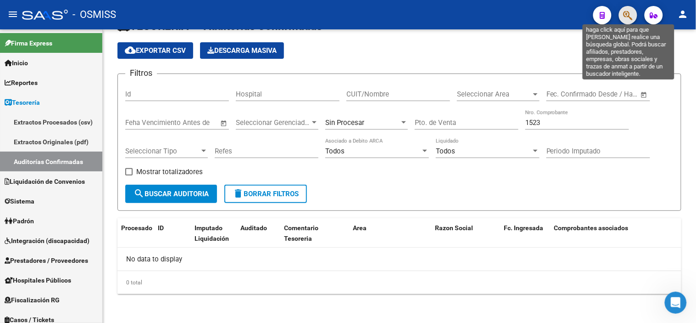
click at [625, 17] on icon "button" at bounding box center [628, 15] width 9 height 11
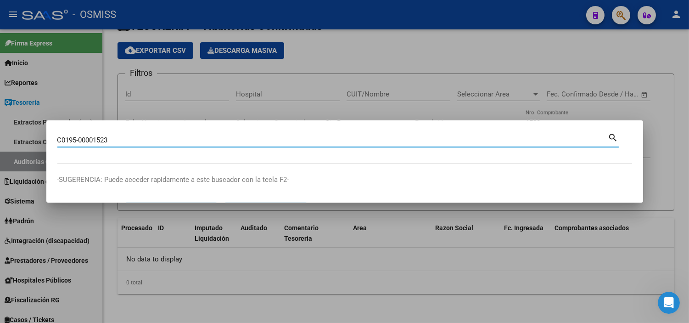
click at [62, 138] on input "C0195-00001523" at bounding box center [332, 140] width 551 height 8
type input "0195-00001523"
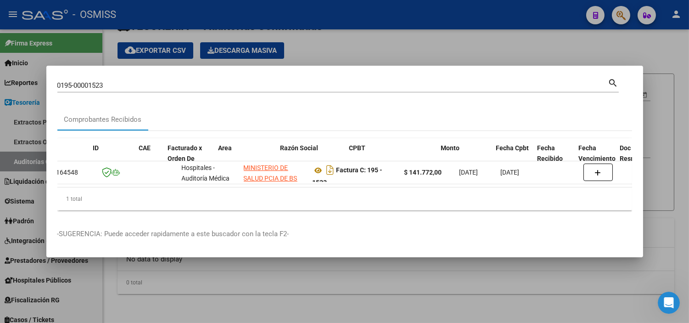
scroll to position [0, 0]
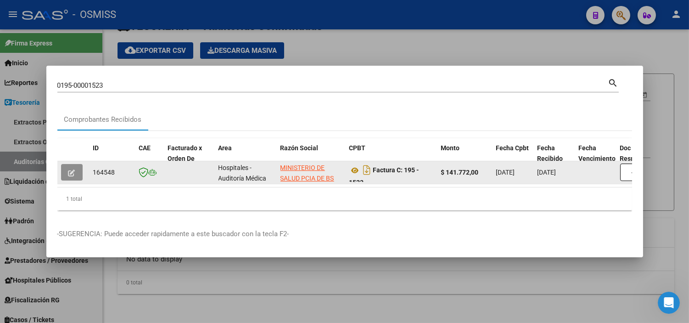
click at [67, 173] on button "button" at bounding box center [72, 172] width 22 height 17
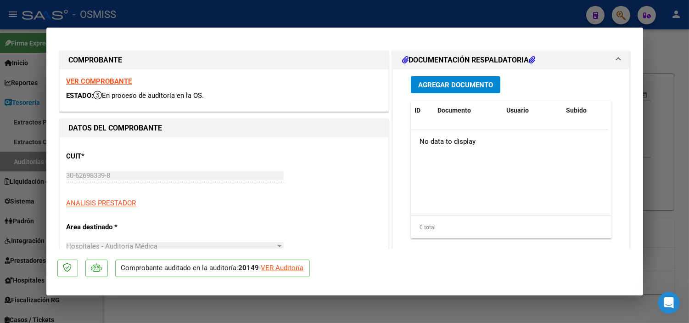
type input "[DATE]"
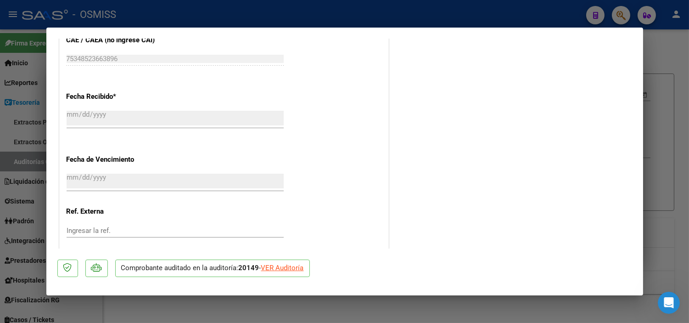
scroll to position [491, 0]
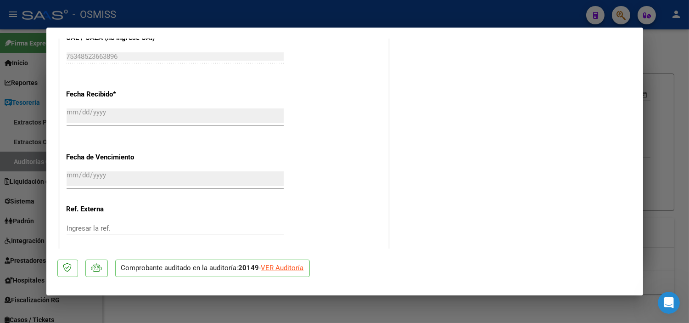
click at [16, 124] on div at bounding box center [344, 161] width 689 height 323
type input "$ 0,00"
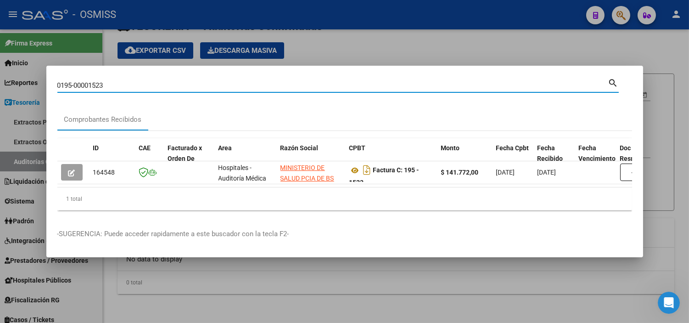
click at [116, 85] on input "0195-00001523" at bounding box center [332, 85] width 551 height 8
click at [115, 84] on input "0195-00001523" at bounding box center [332, 85] width 551 height 8
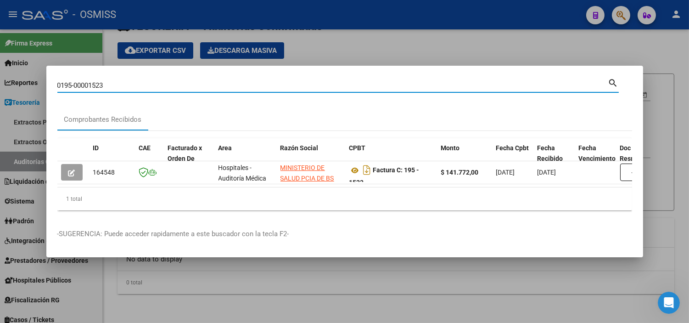
paste input "9"
type input "0195-00001529"
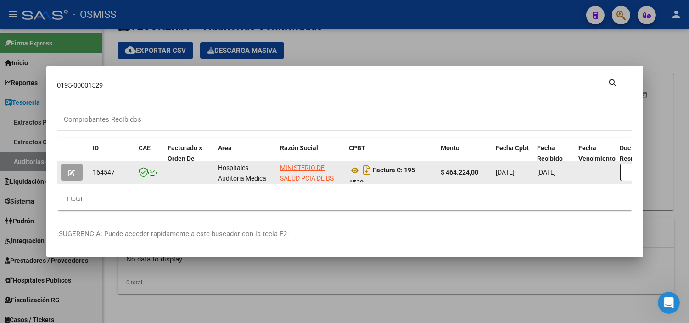
click at [73, 170] on icon "button" at bounding box center [71, 172] width 7 height 7
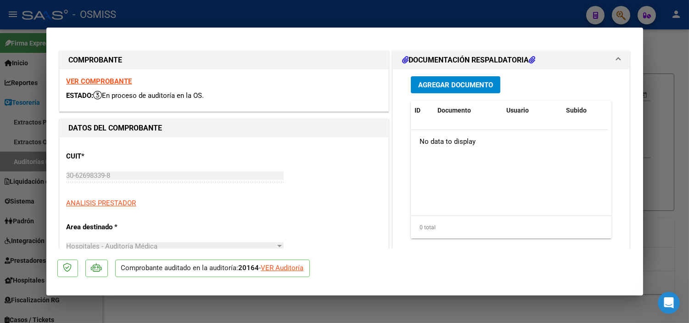
type input "[DATE]"
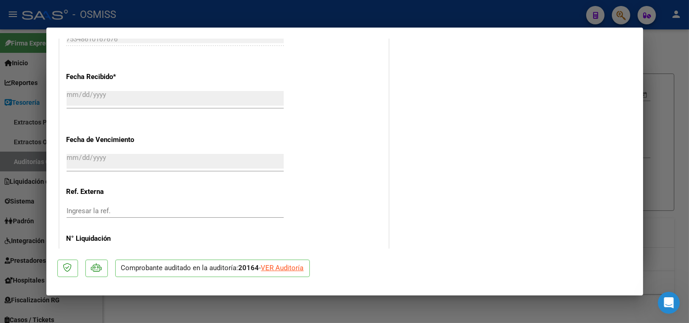
scroll to position [491, 0]
